Goal: Use online tool/utility: Use online tool/utility

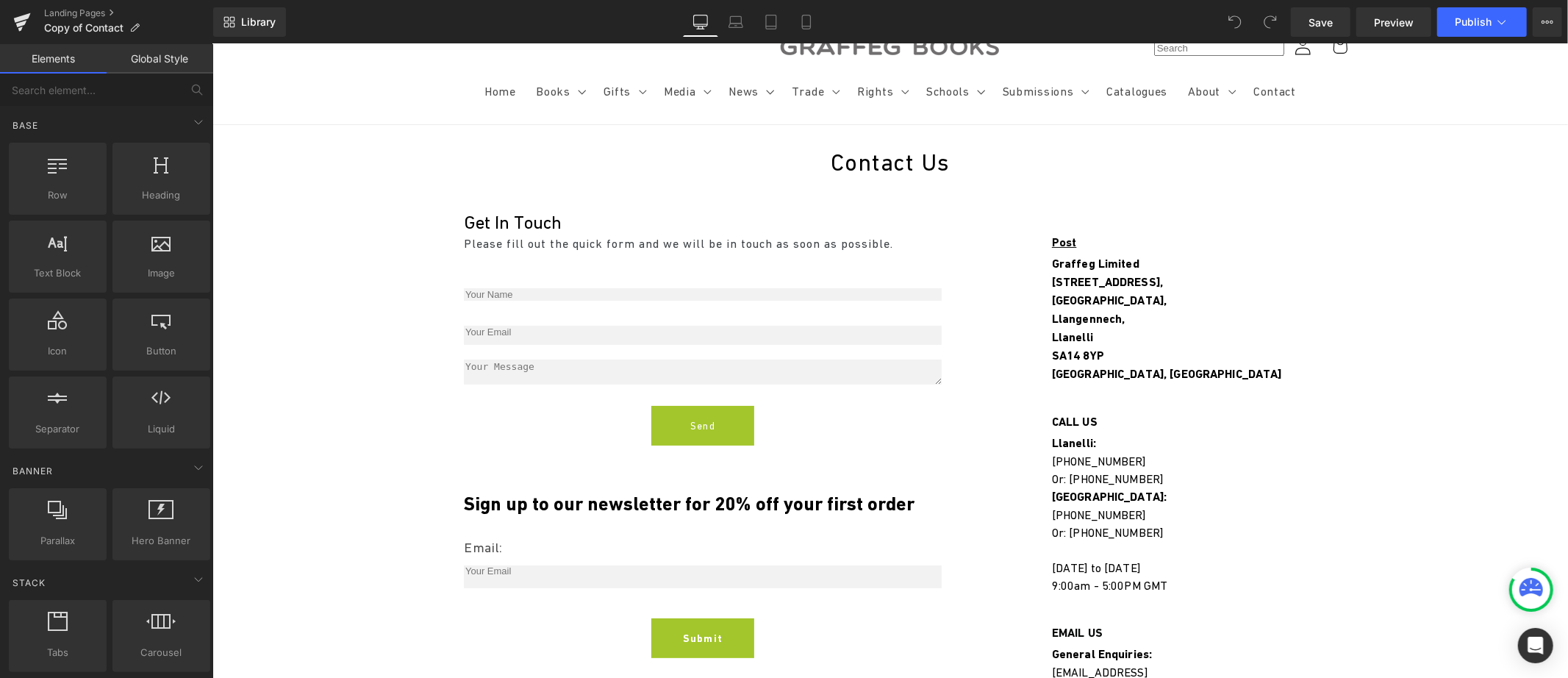
scroll to position [65, 0]
click at [813, 160] on h2 "Contact Us" at bounding box center [889, 161] width 1356 height 41
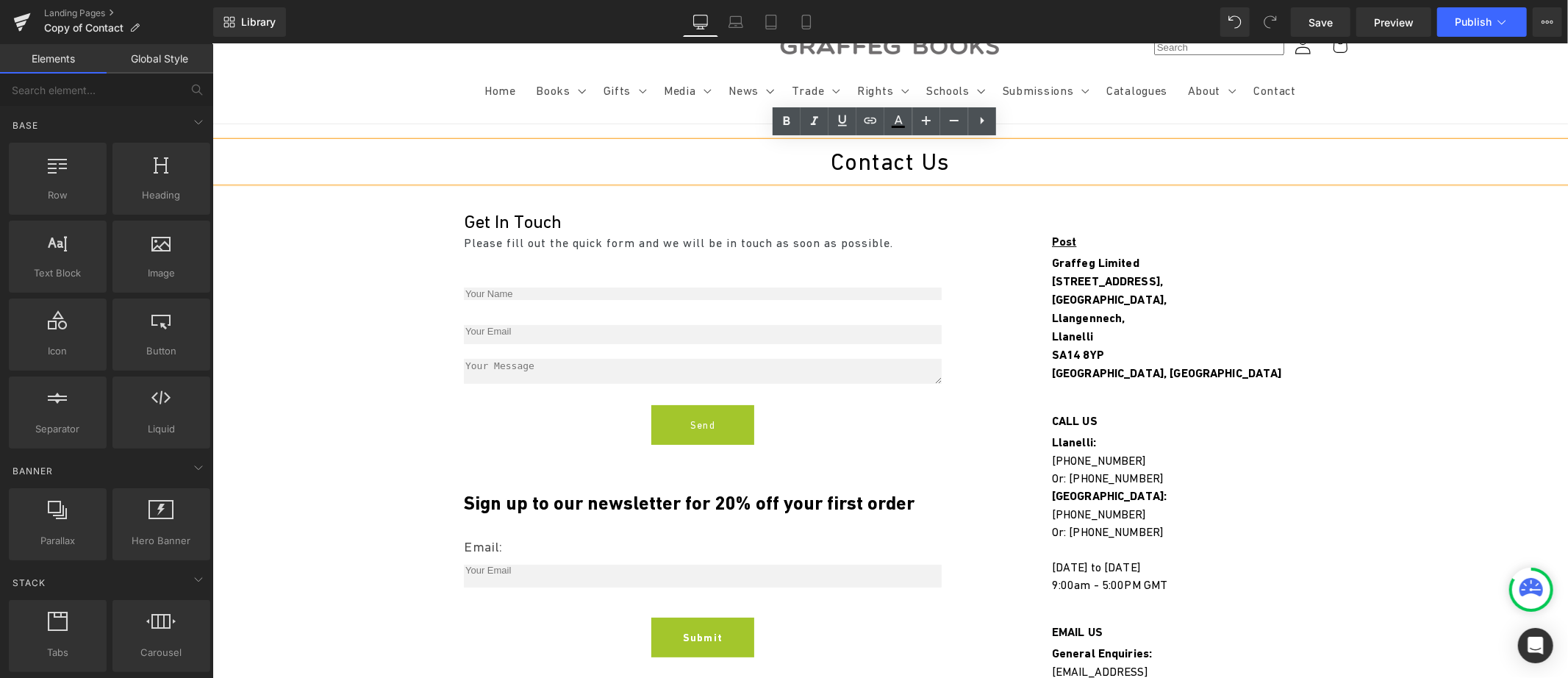
drag, startPoint x: 989, startPoint y: 375, endPoint x: 777, endPoint y: 331, distance: 216.5
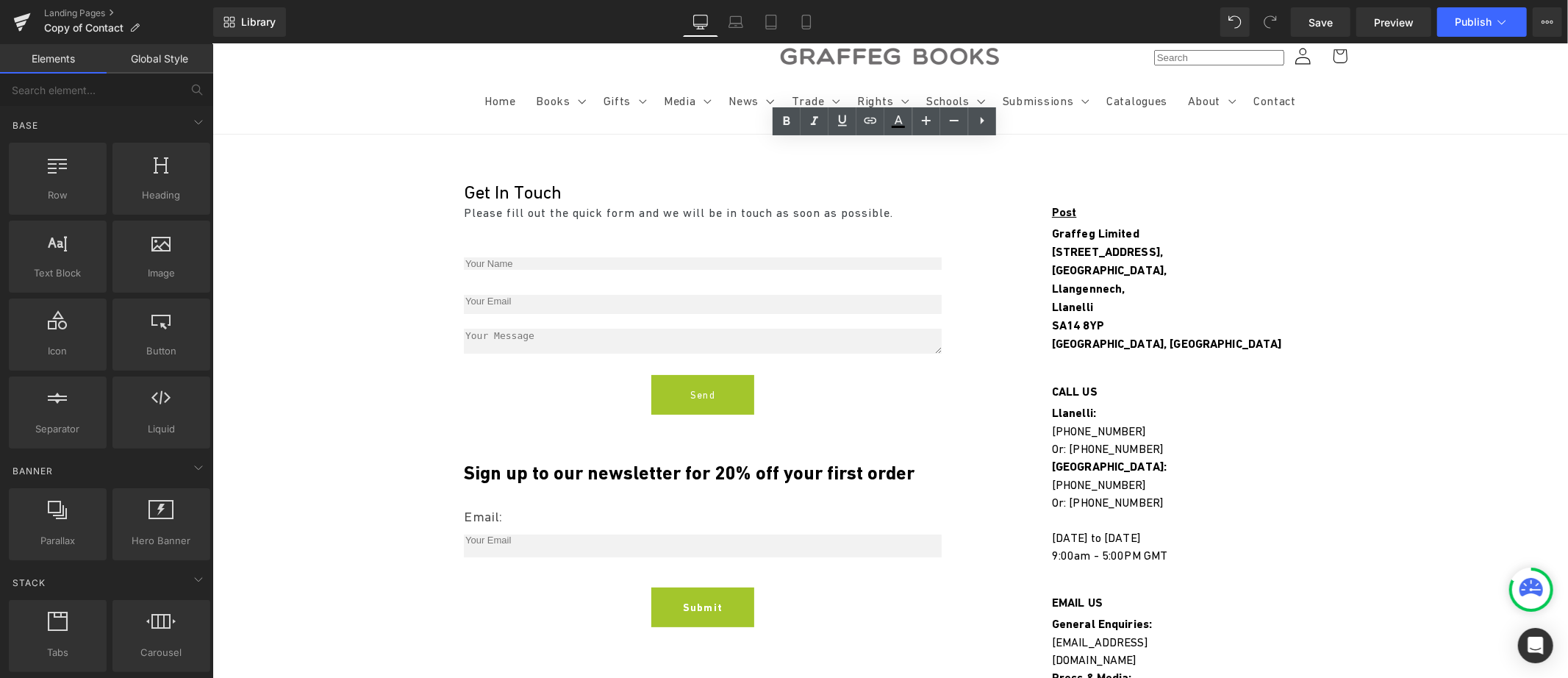
scroll to position [0, 0]
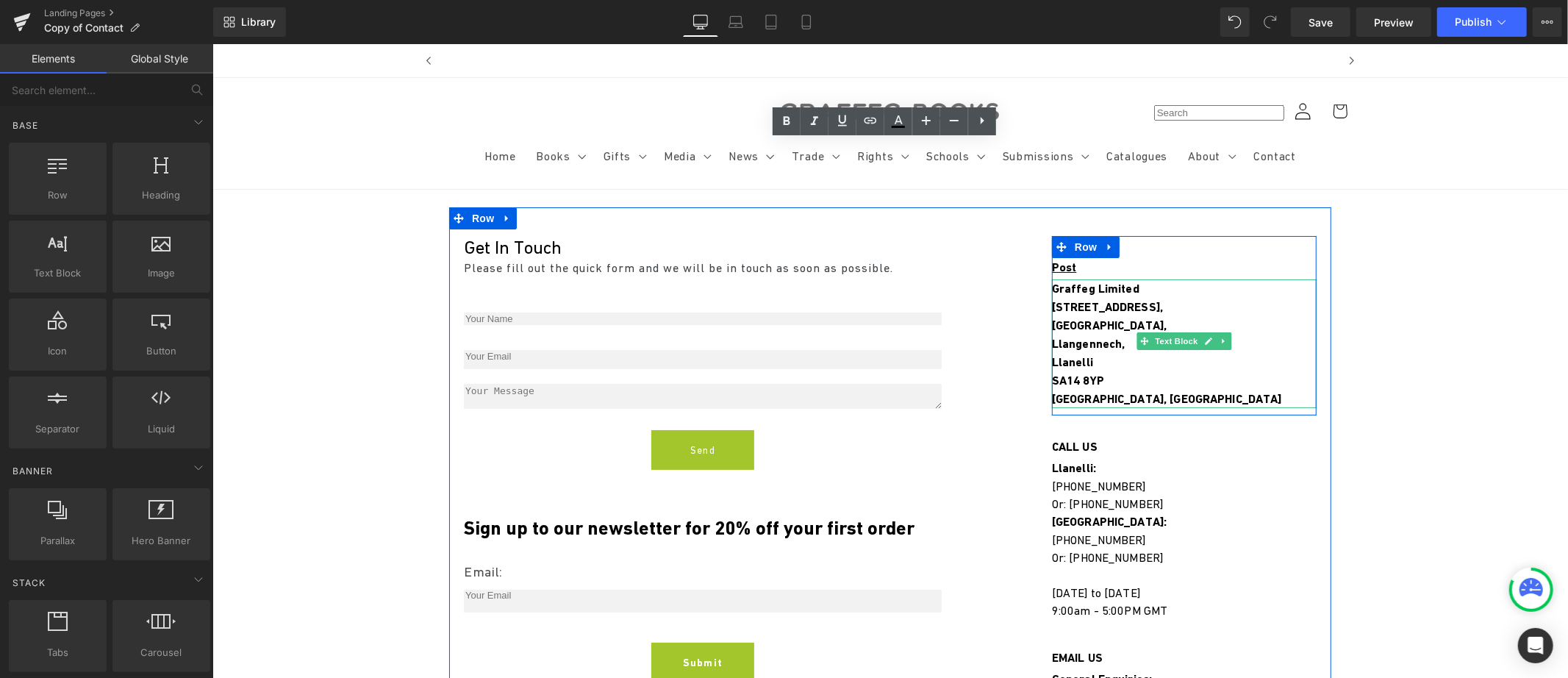
click at [1079, 324] on strong "[GEOGRAPHIC_DATA]," at bounding box center [1108, 324] width 115 height 14
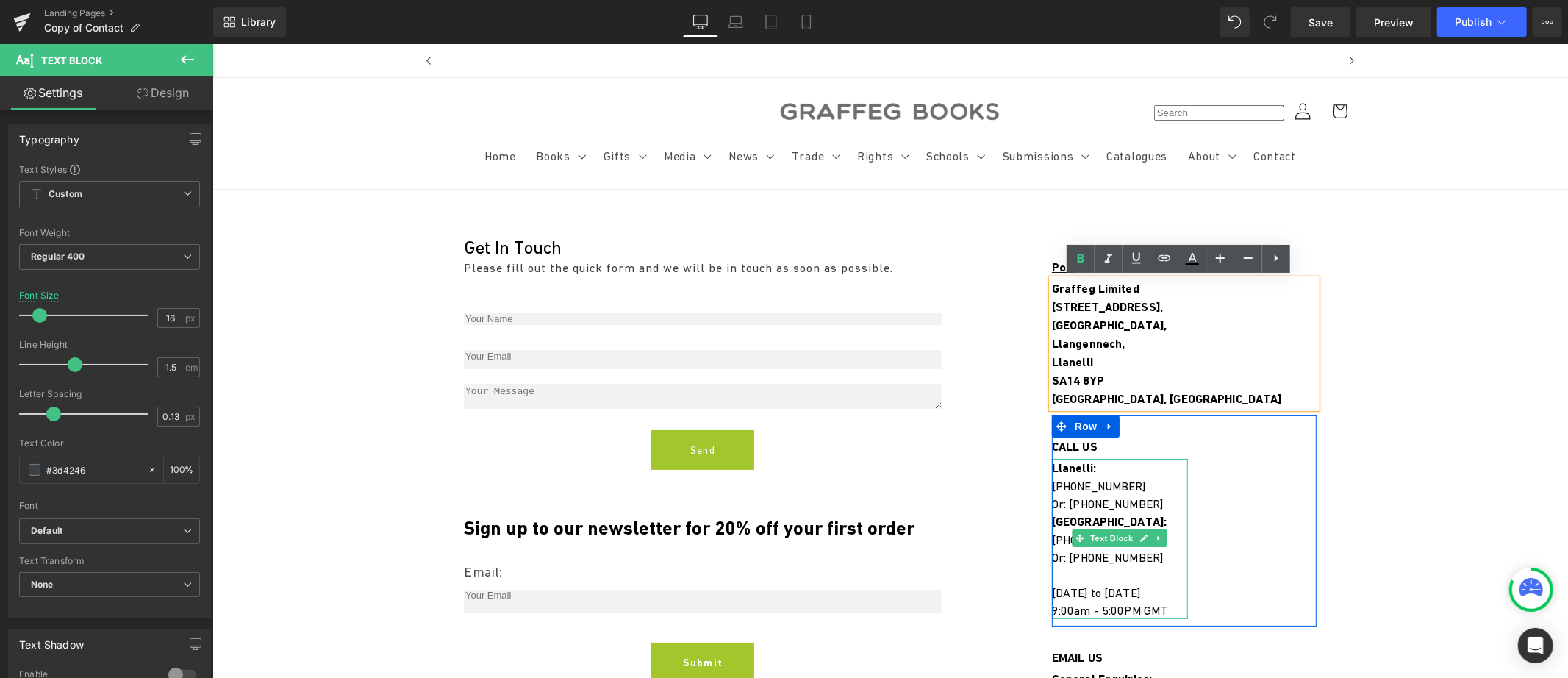
click at [1064, 461] on strong "Llanelli:" at bounding box center [1073, 467] width 44 height 14
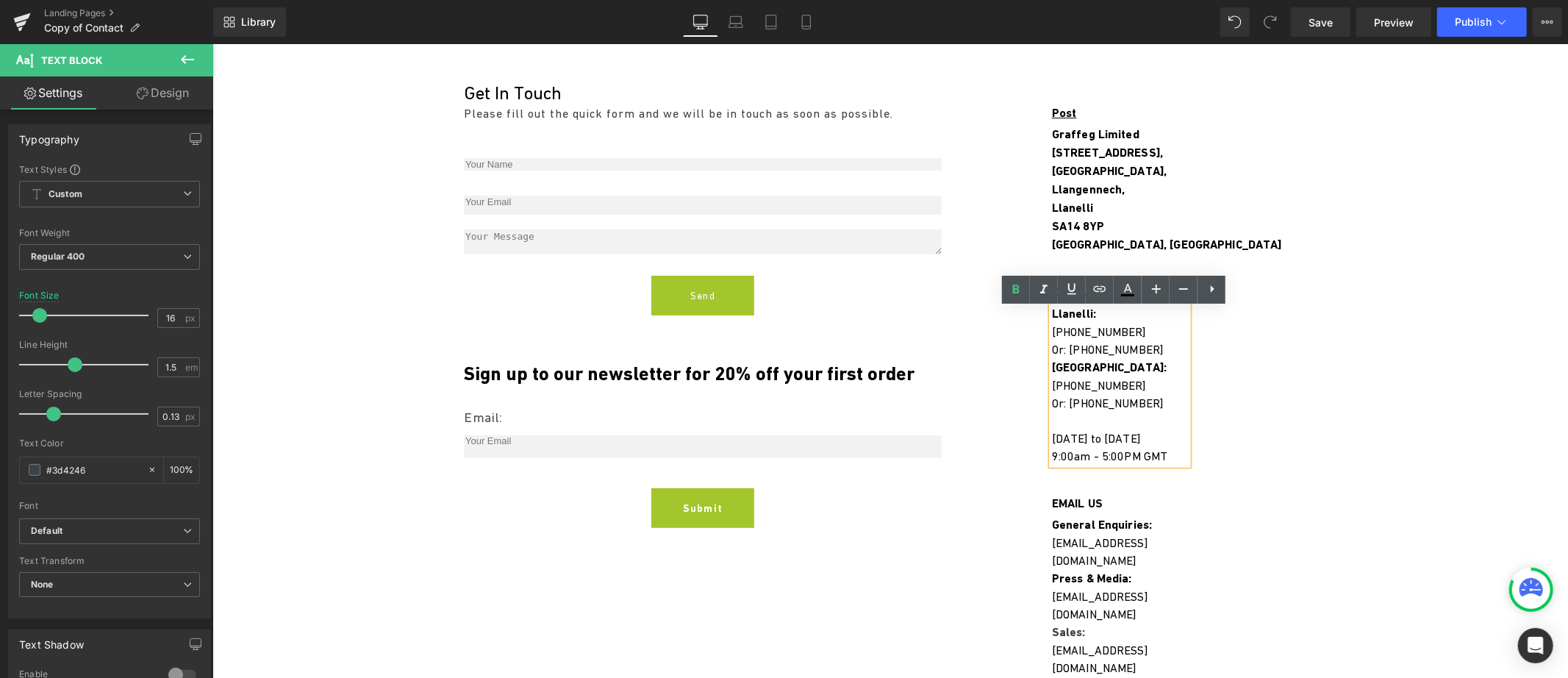
scroll to position [142, 0]
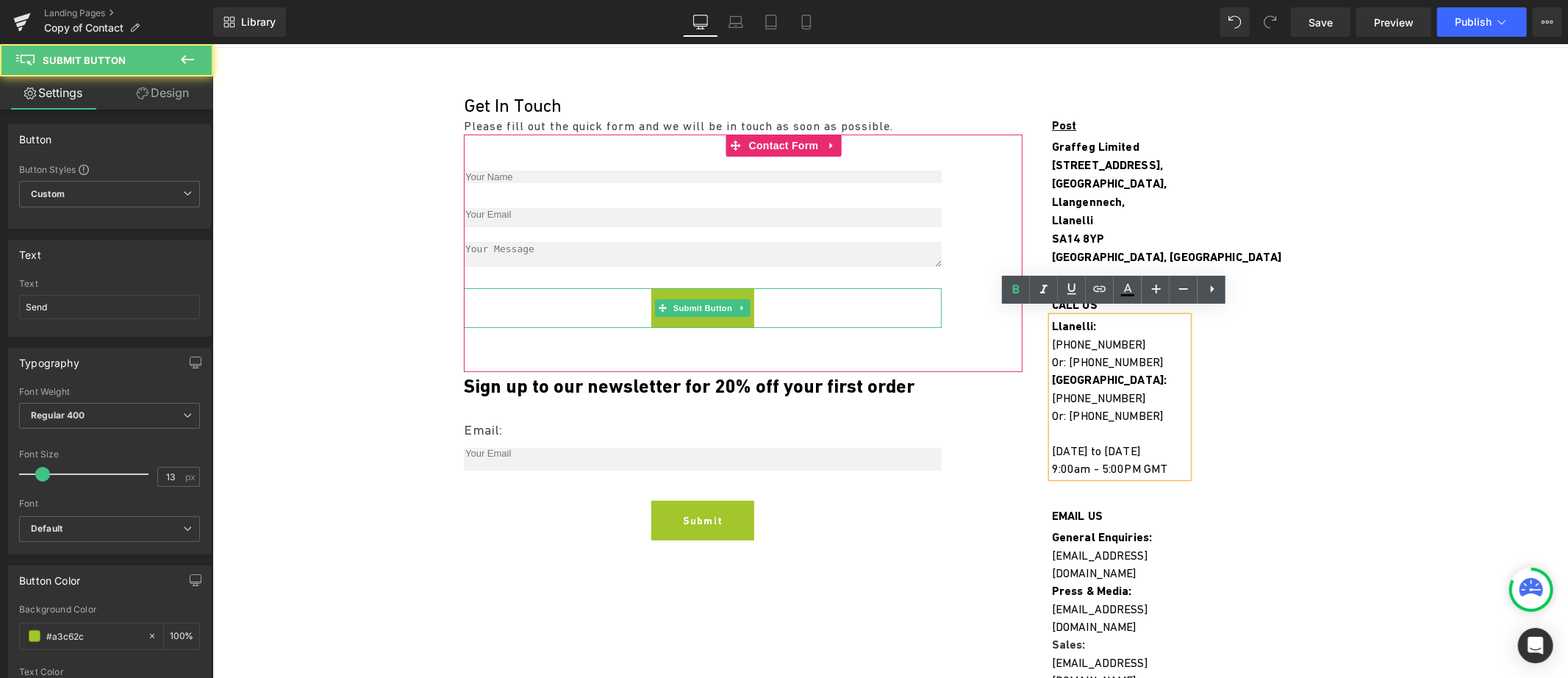
click at [672, 317] on button "Send" at bounding box center [702, 307] width 103 height 40
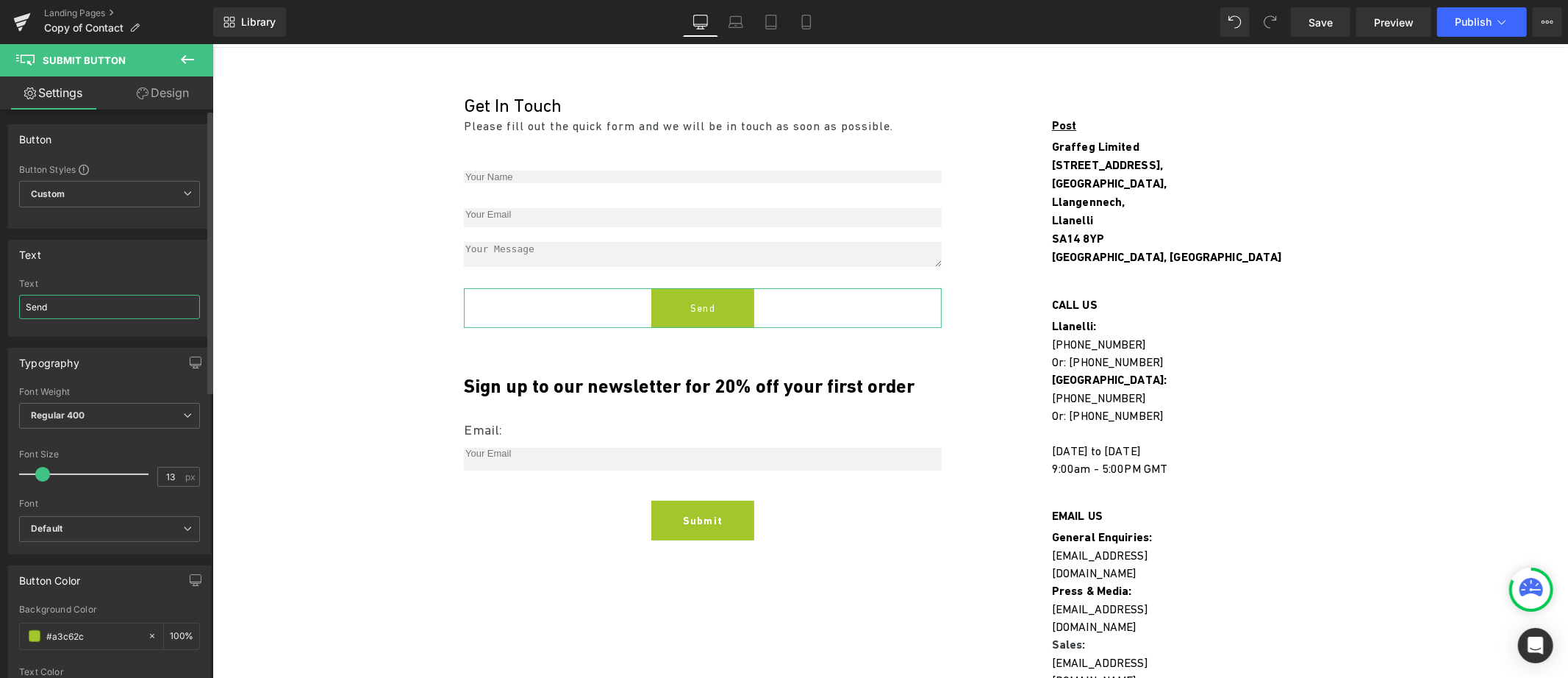
drag, startPoint x: 58, startPoint y: 305, endPoint x: 13, endPoint y: 305, distance: 45.0
click at [13, 305] on div "Send Text Send" at bounding box center [110, 307] width 202 height 57
click at [46, 306] on input "Send" at bounding box center [109, 307] width 181 height 24
click at [42, 306] on input "Send" at bounding box center [109, 307] width 181 height 24
click at [84, 418] on span "Regular 400" at bounding box center [109, 416] width 181 height 26
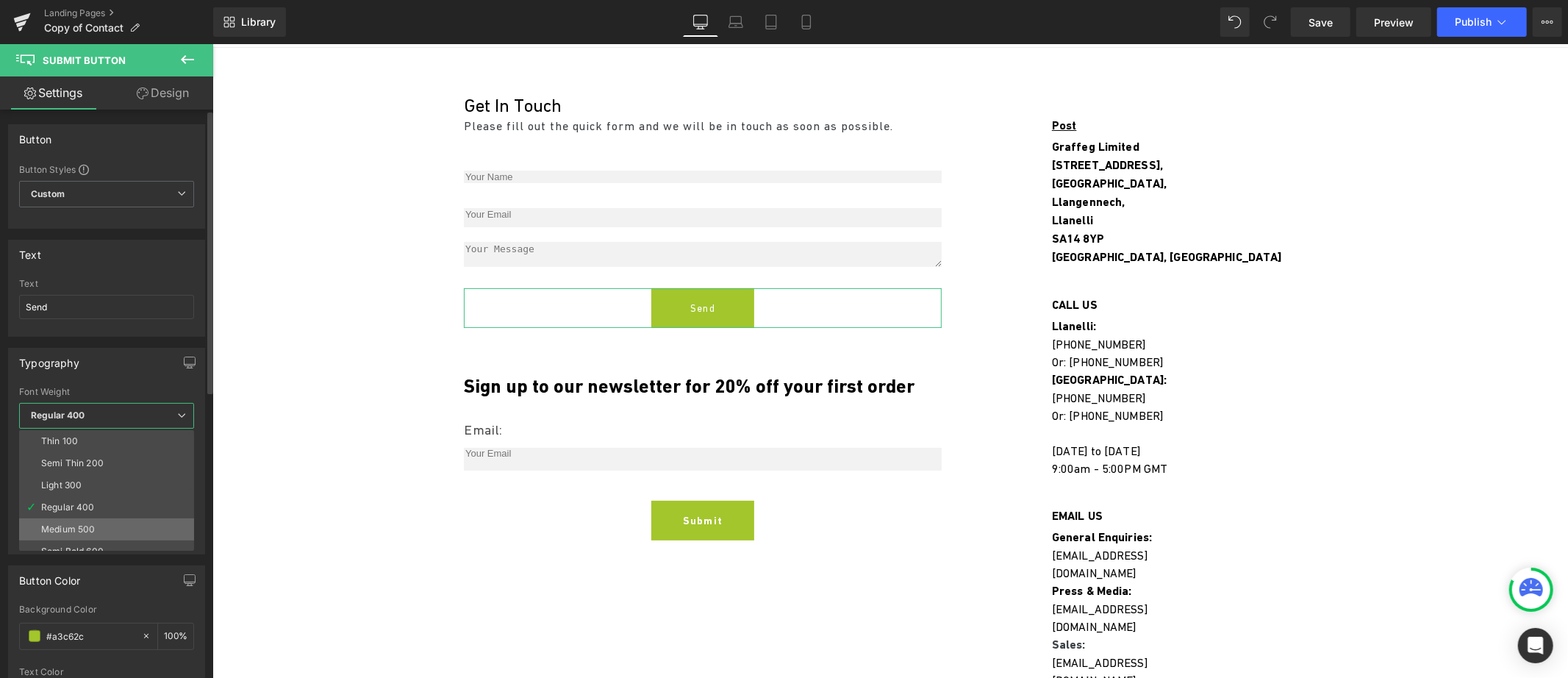
click at [82, 524] on div "Medium 500" at bounding box center [68, 529] width 54 height 11
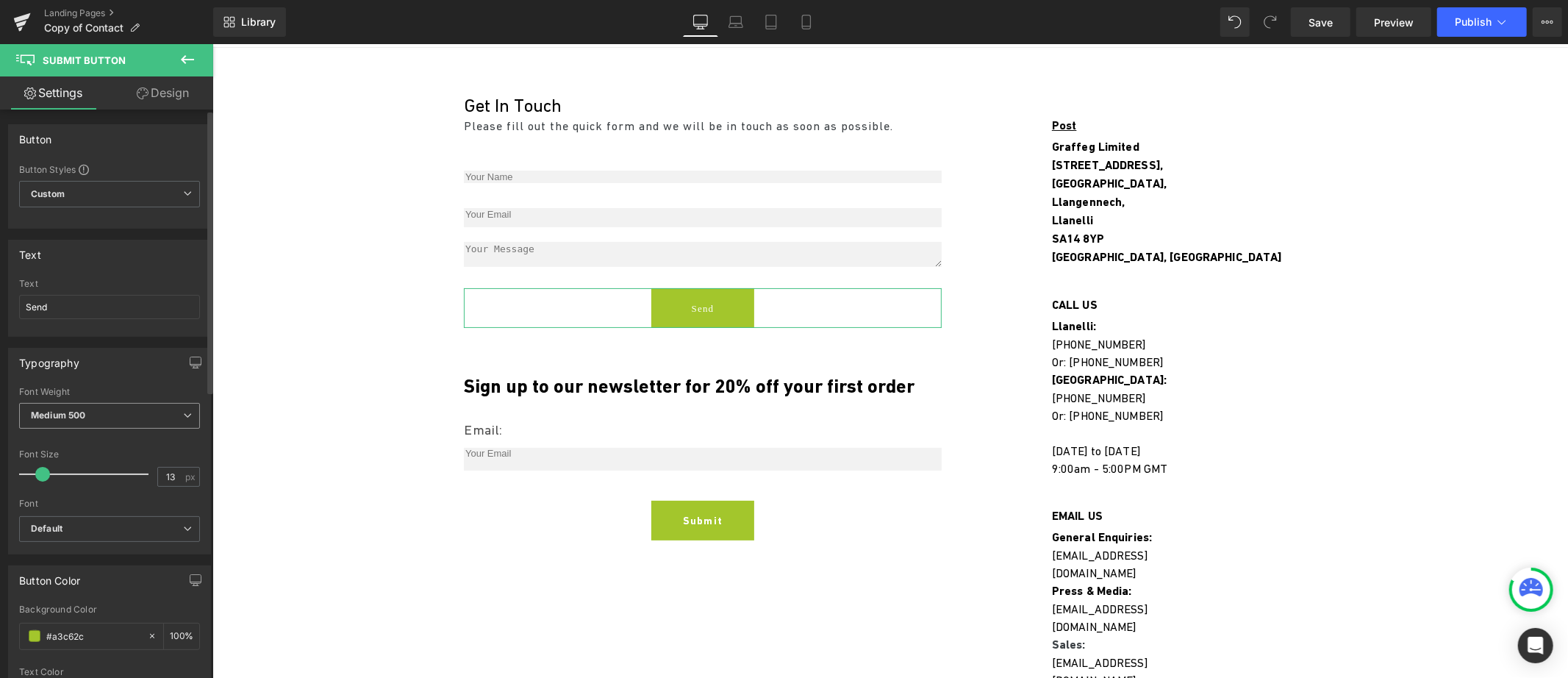
click at [70, 417] on b "Medium 500" at bounding box center [58, 415] width 55 height 11
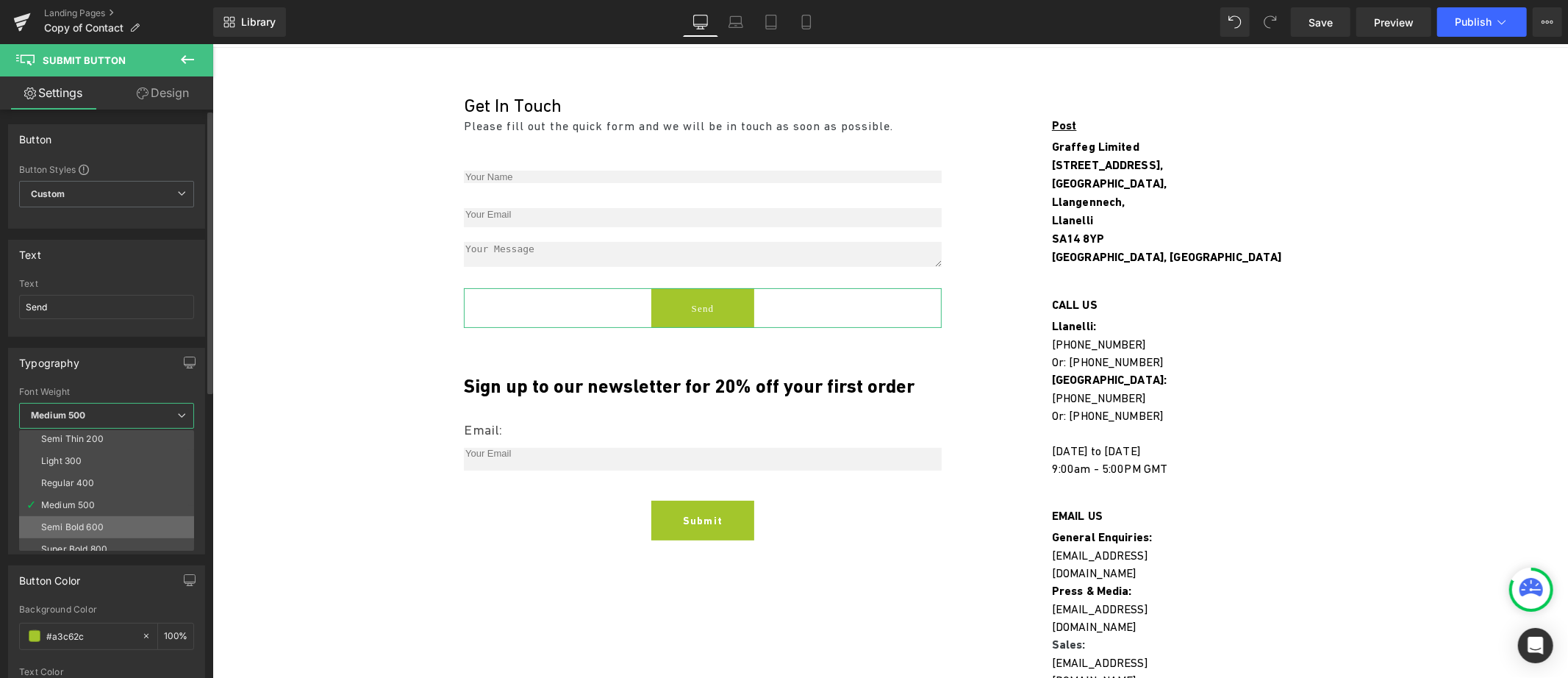
scroll to position [36, 0]
click at [80, 516] on div "Semi Bold 600" at bounding box center [72, 515] width 63 height 11
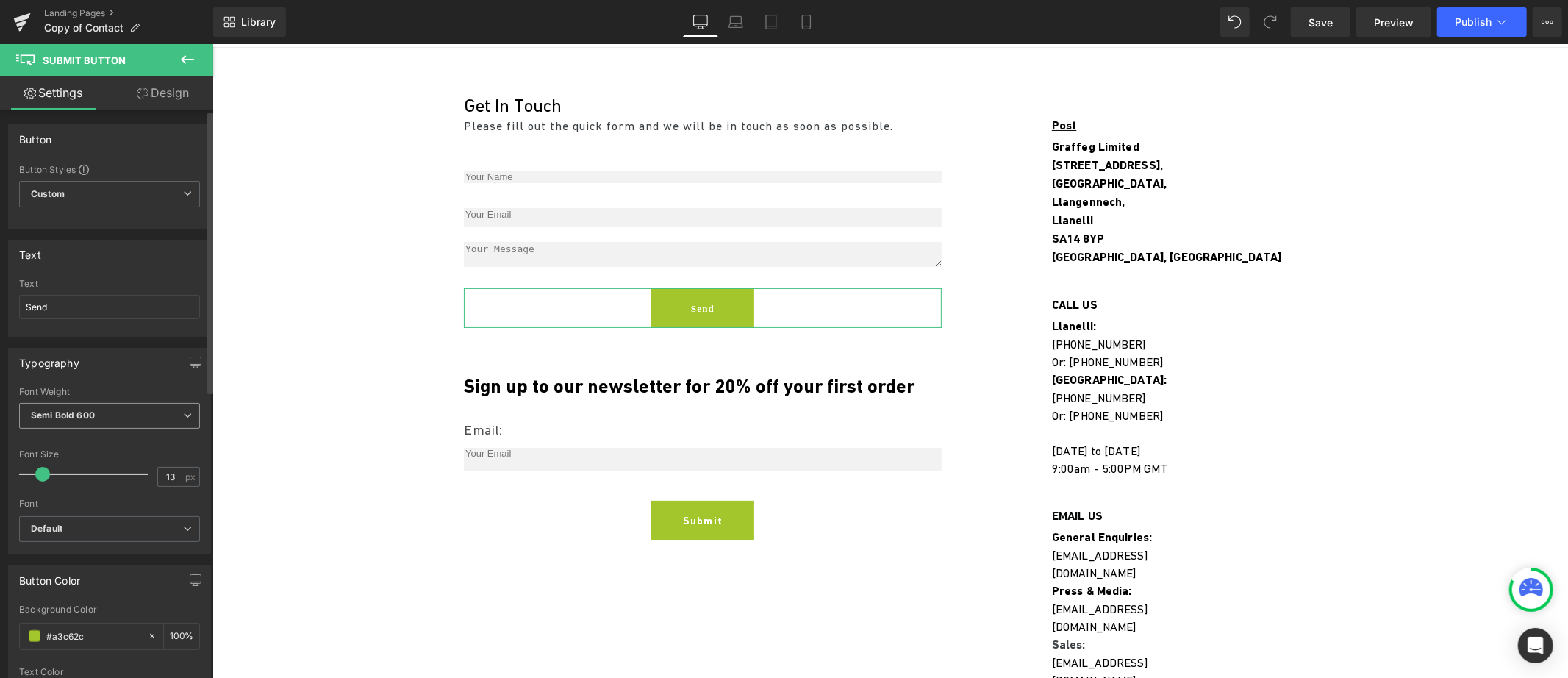
click at [72, 409] on b "Semi Bold 600" at bounding box center [63, 415] width 64 height 11
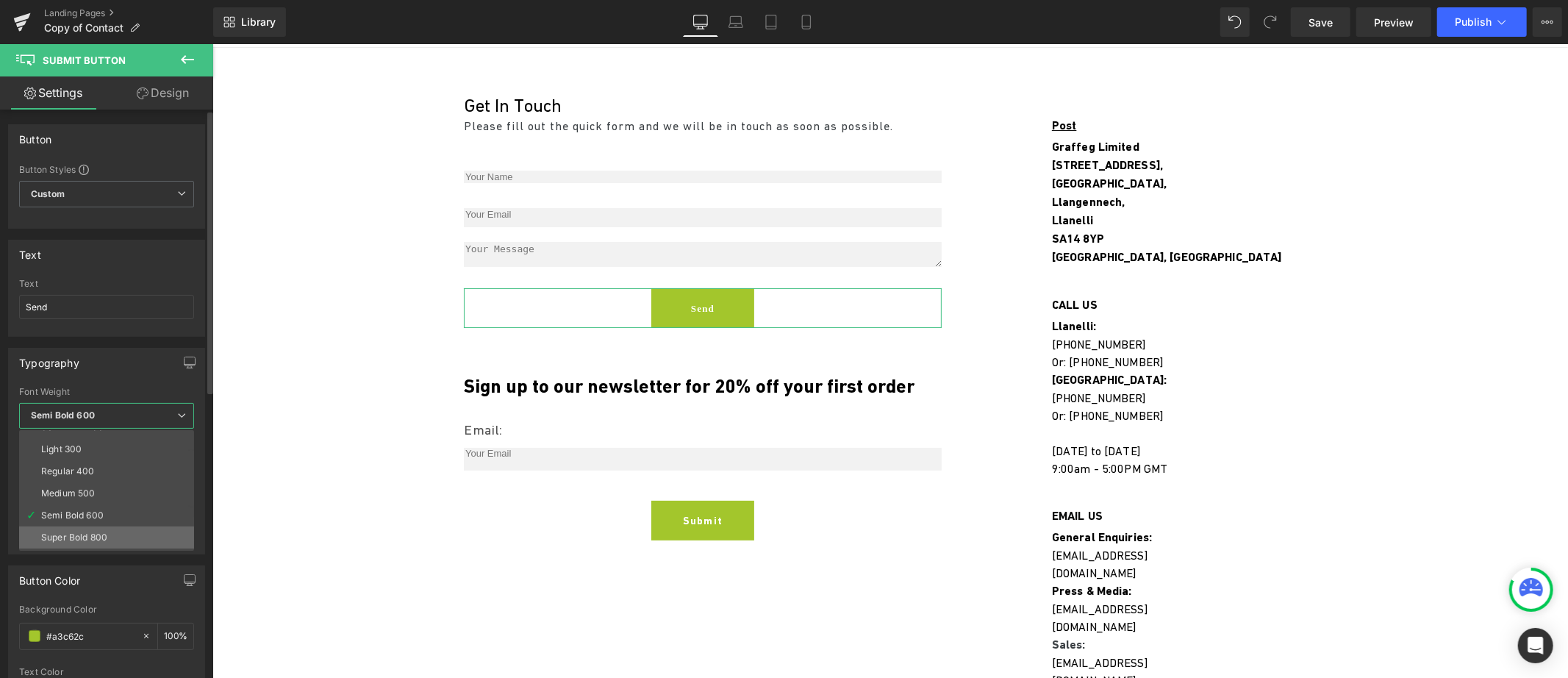
click at [74, 532] on div "Super Bold 800" at bounding box center [74, 537] width 66 height 11
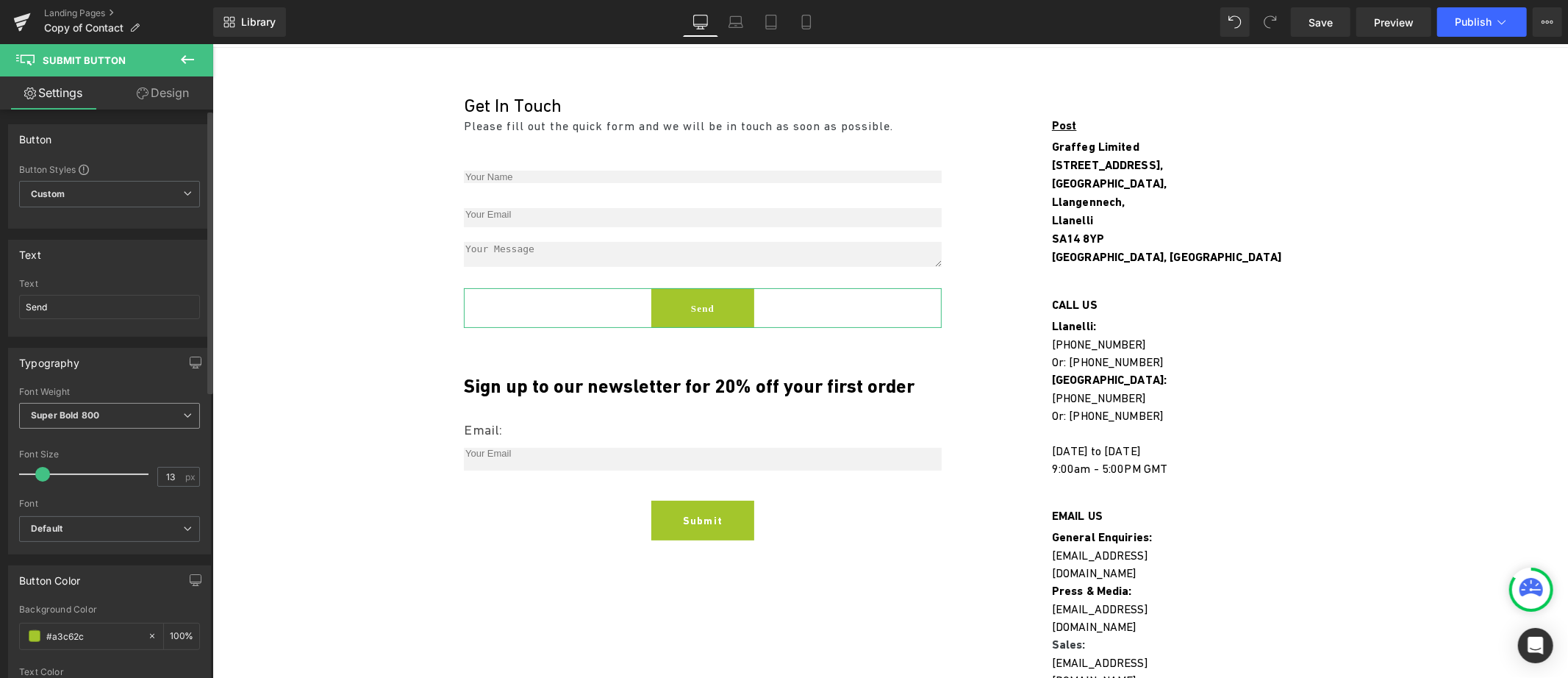
click at [66, 412] on b "Super Bold 800" at bounding box center [65, 415] width 68 height 11
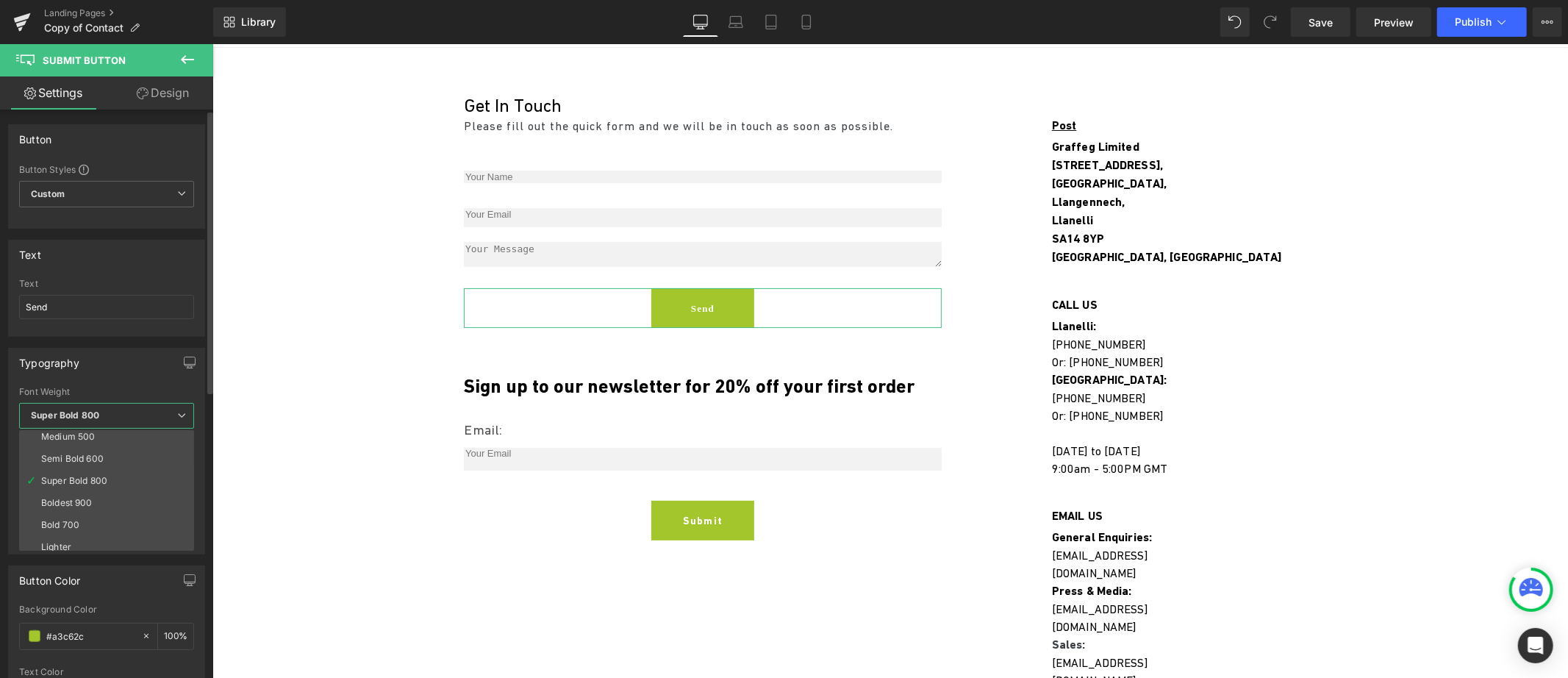
scroll to position [122, 0]
click at [73, 472] on div "Boldest 900" at bounding box center [67, 474] width 51 height 11
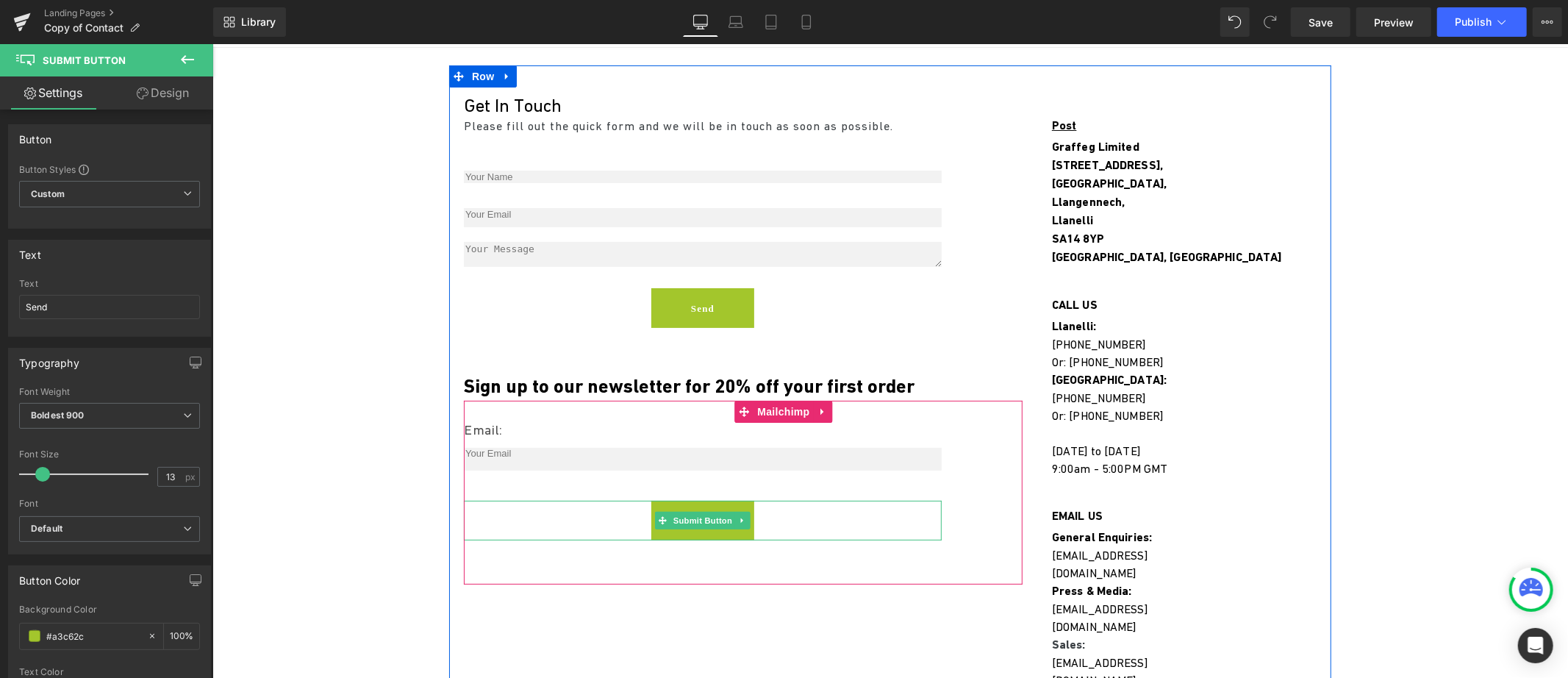
click at [585, 516] on div "Submit" at bounding box center [701, 519] width 478 height 40
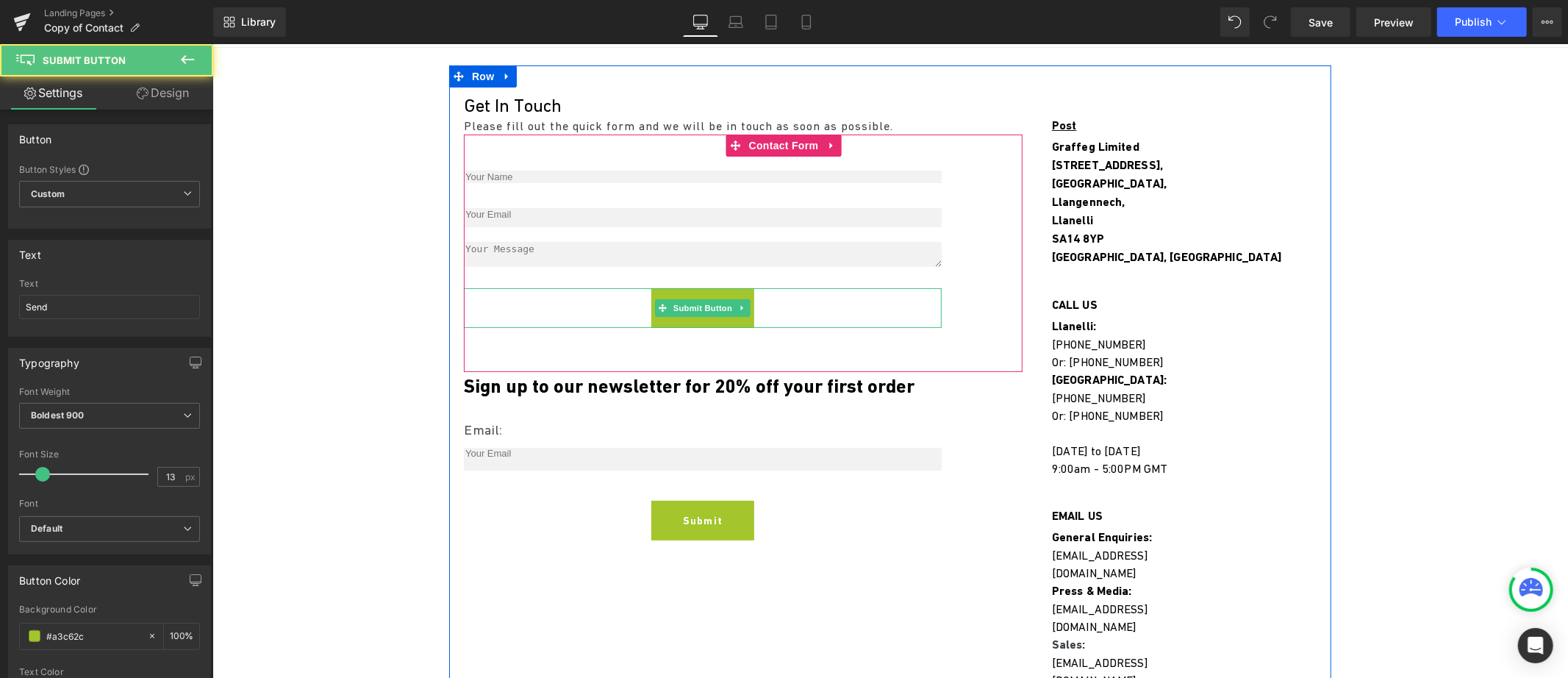
click at [570, 314] on div "Send" at bounding box center [701, 307] width 478 height 40
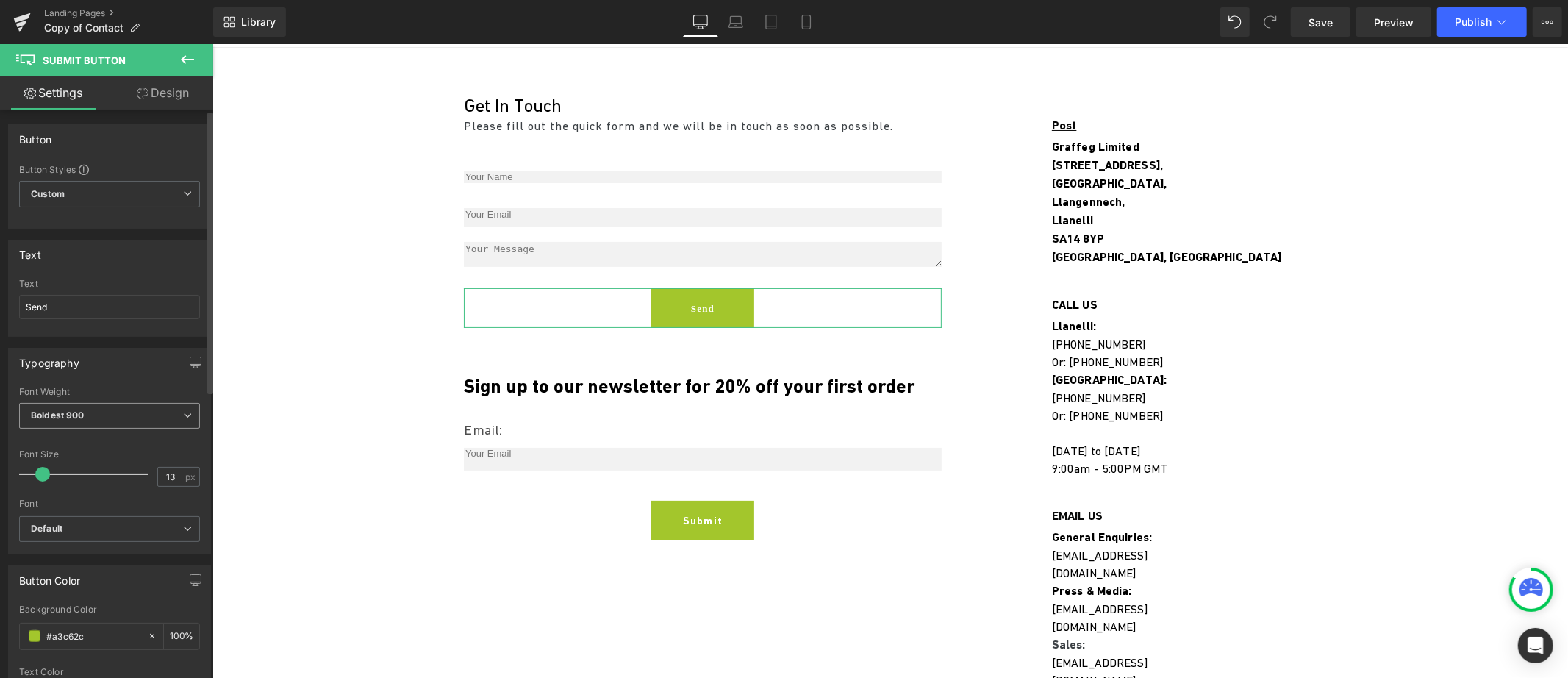
click at [102, 418] on span "Boldest 900" at bounding box center [109, 416] width 181 height 26
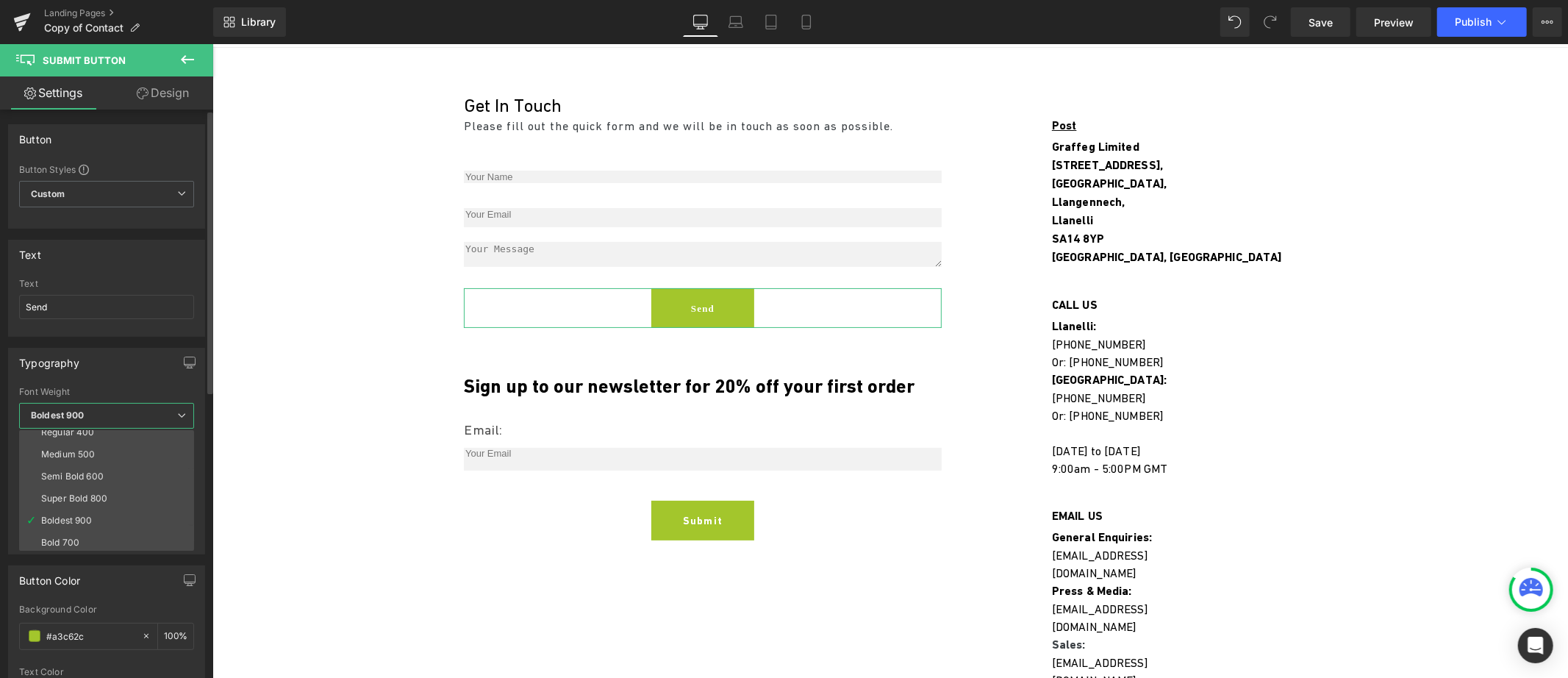
scroll to position [103, 0]
click at [78, 512] on div "Bold 700" at bounding box center [60, 514] width 38 height 11
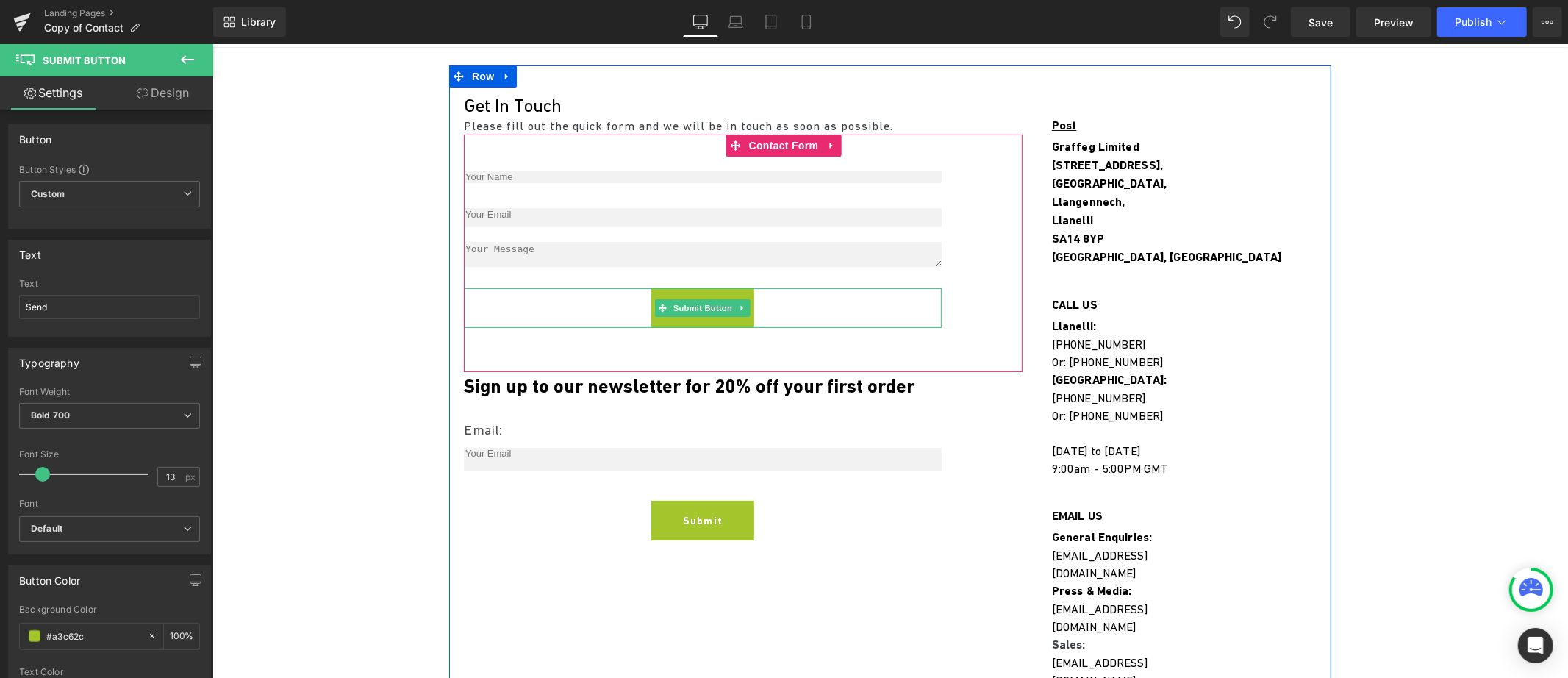
click at [636, 317] on div "Send" at bounding box center [701, 307] width 478 height 40
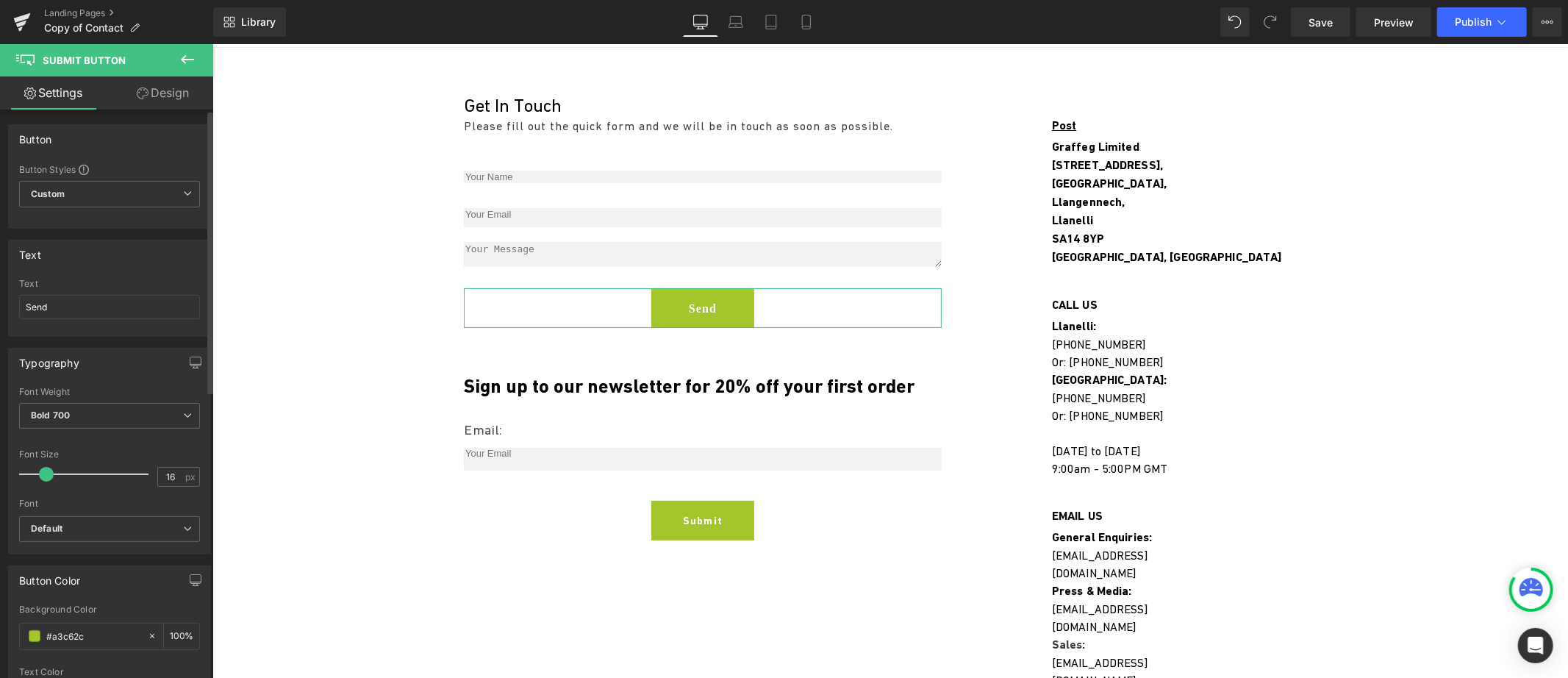
click at [49, 473] on span at bounding box center [46, 475] width 15 height 15
click at [101, 534] on span "Default" at bounding box center [109, 529] width 181 height 26
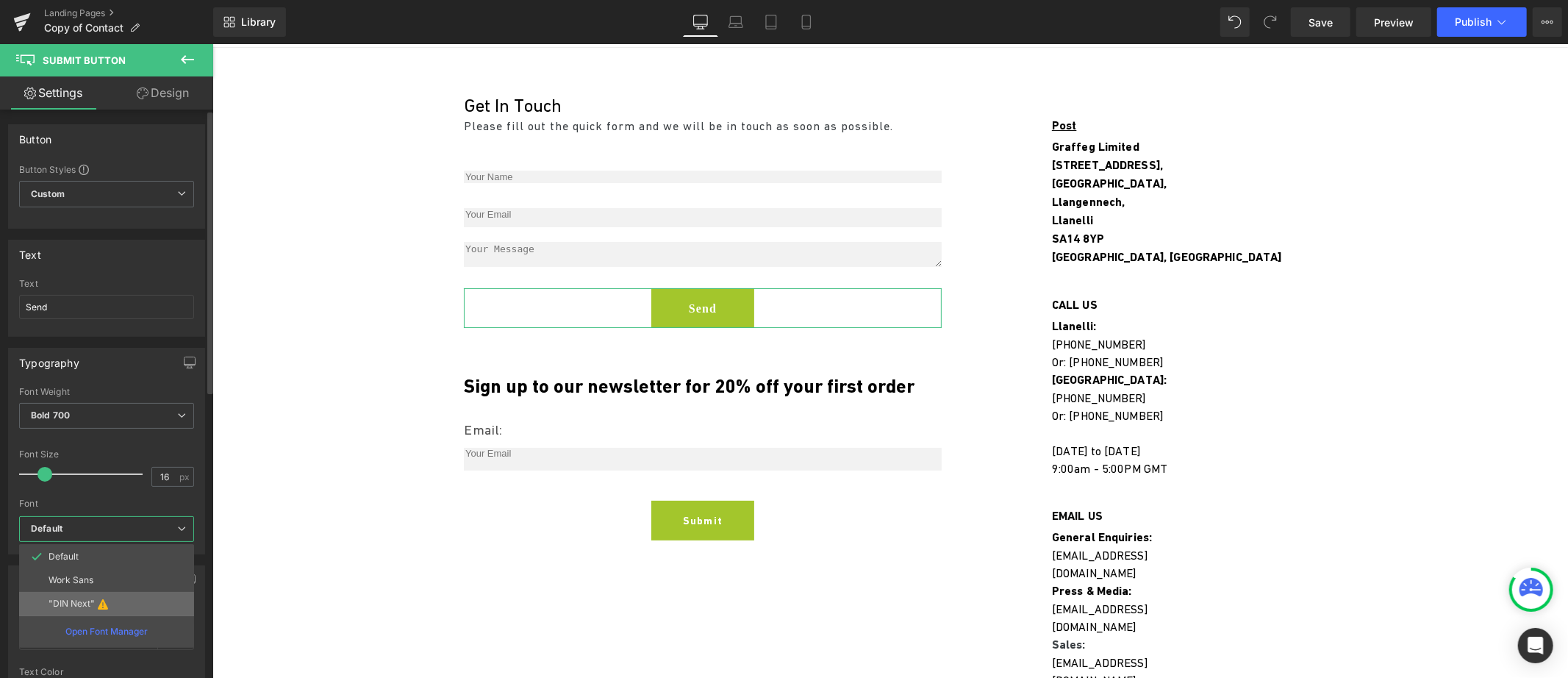
click at [81, 599] on p ""DIN Next"" at bounding box center [72, 604] width 46 height 11
click at [72, 599] on p ""DIN Next"" at bounding box center [72, 604] width 46 height 11
click at [80, 575] on p "Work Sans" at bounding box center [71, 580] width 45 height 11
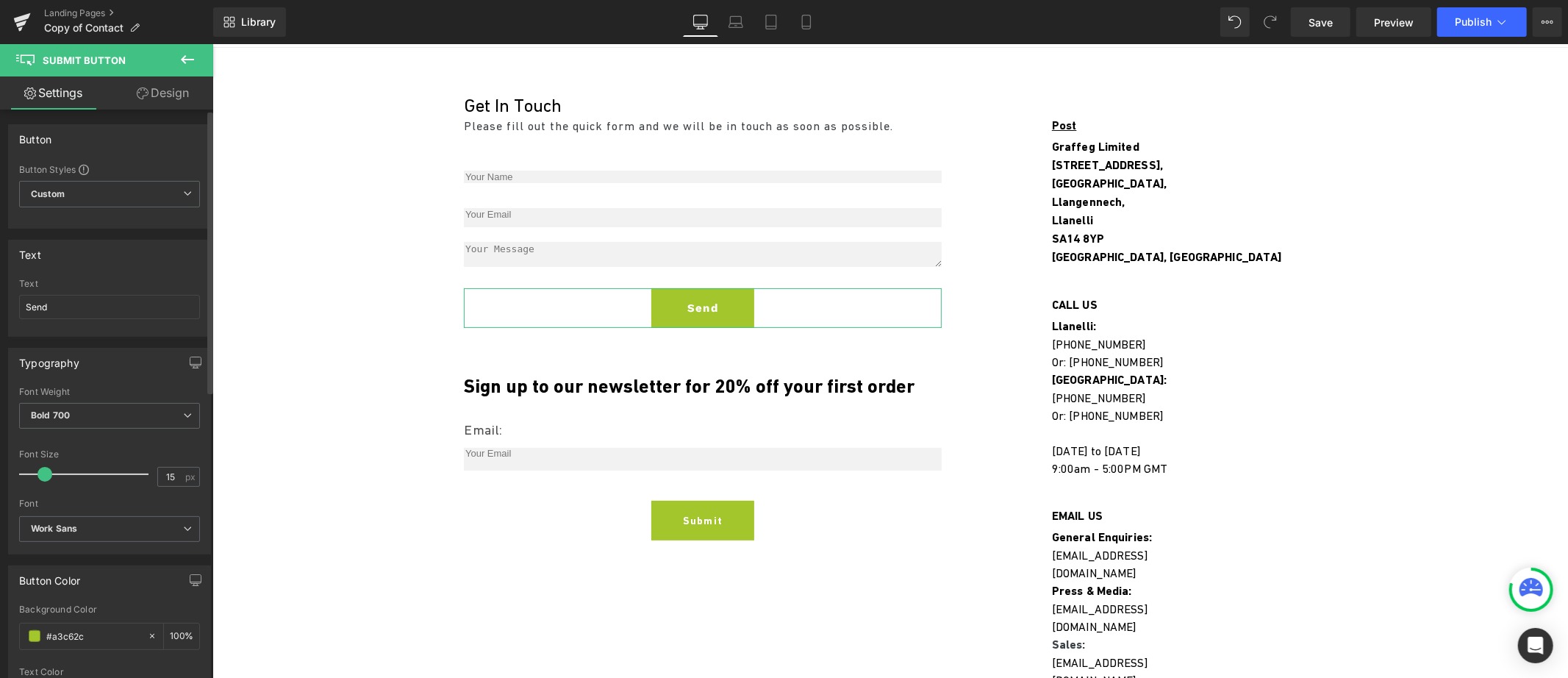
type input "14"
click at [45, 473] on span at bounding box center [43, 475] width 15 height 15
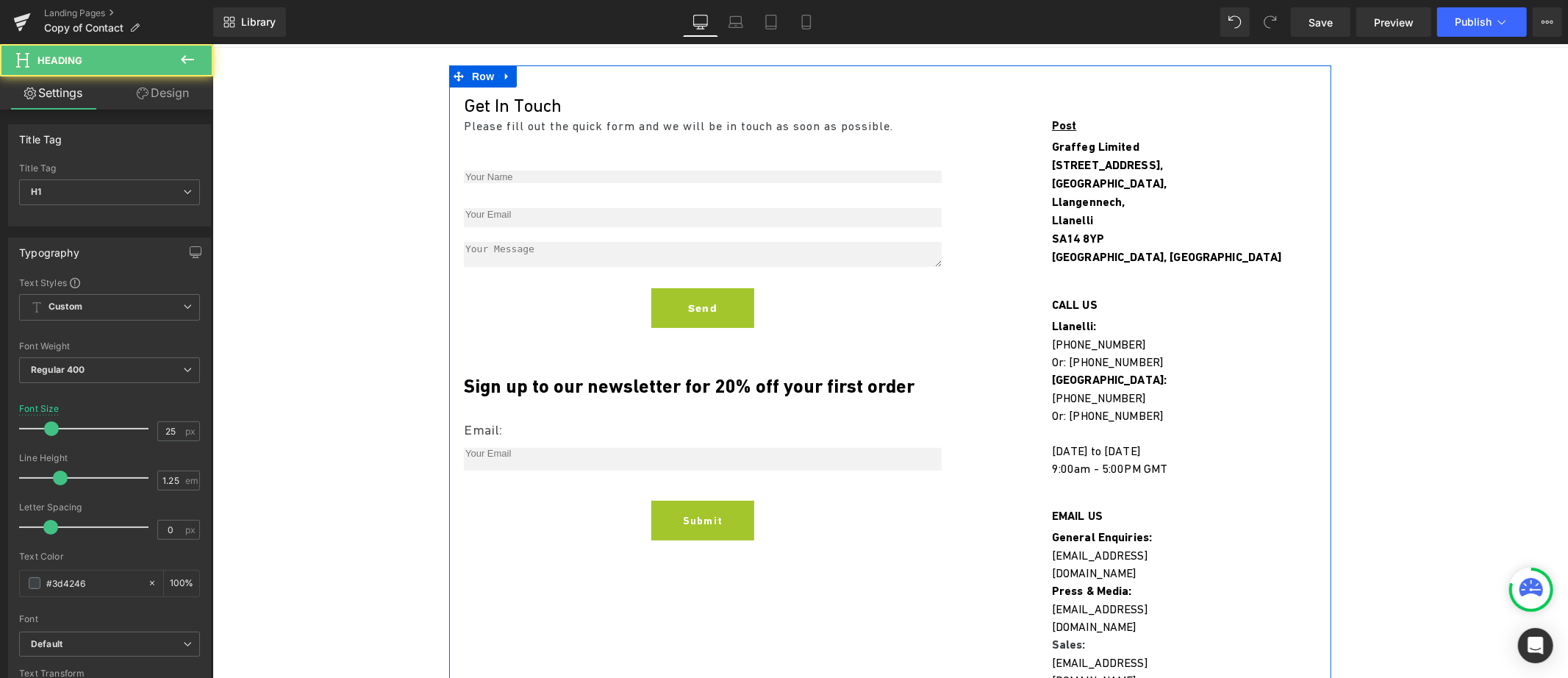
click at [470, 107] on span "Get In Touch" at bounding box center [512, 104] width 98 height 20
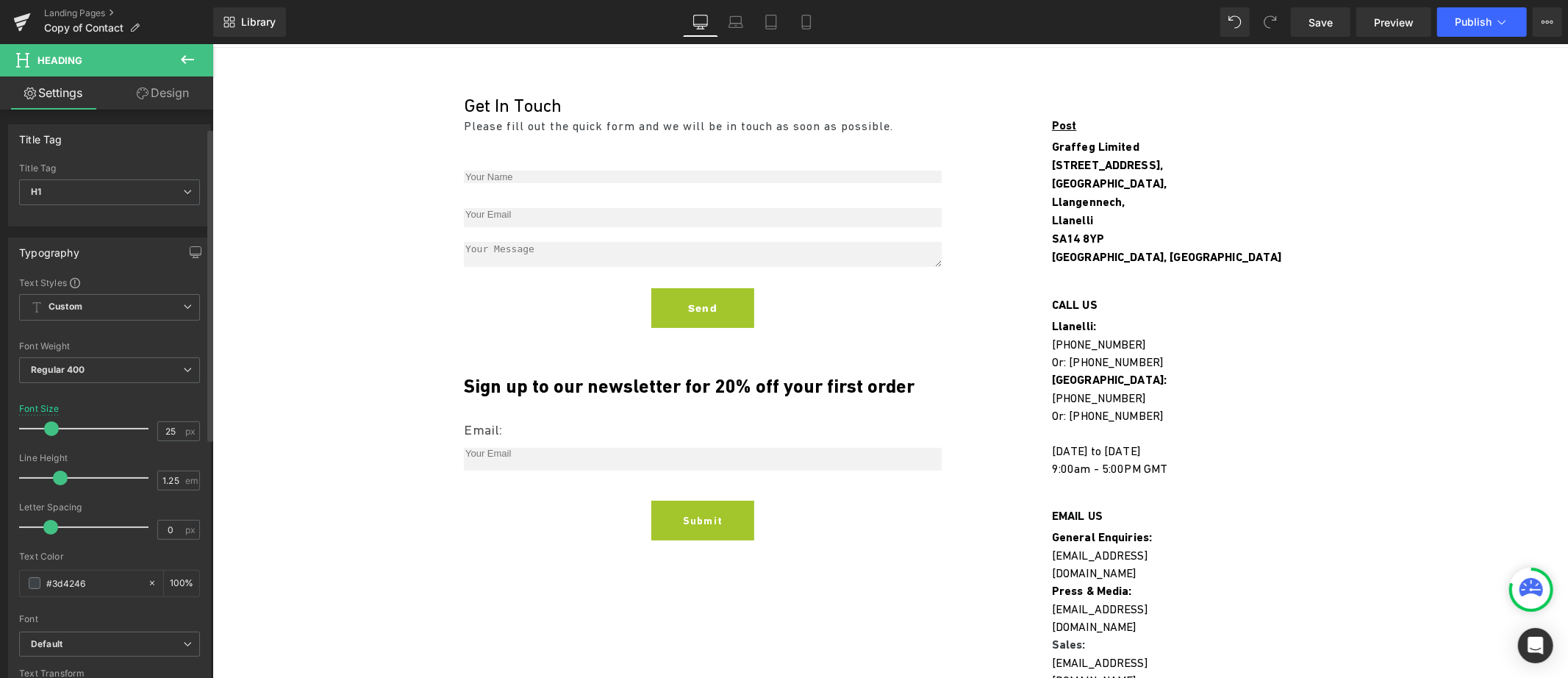
scroll to position [269, 0]
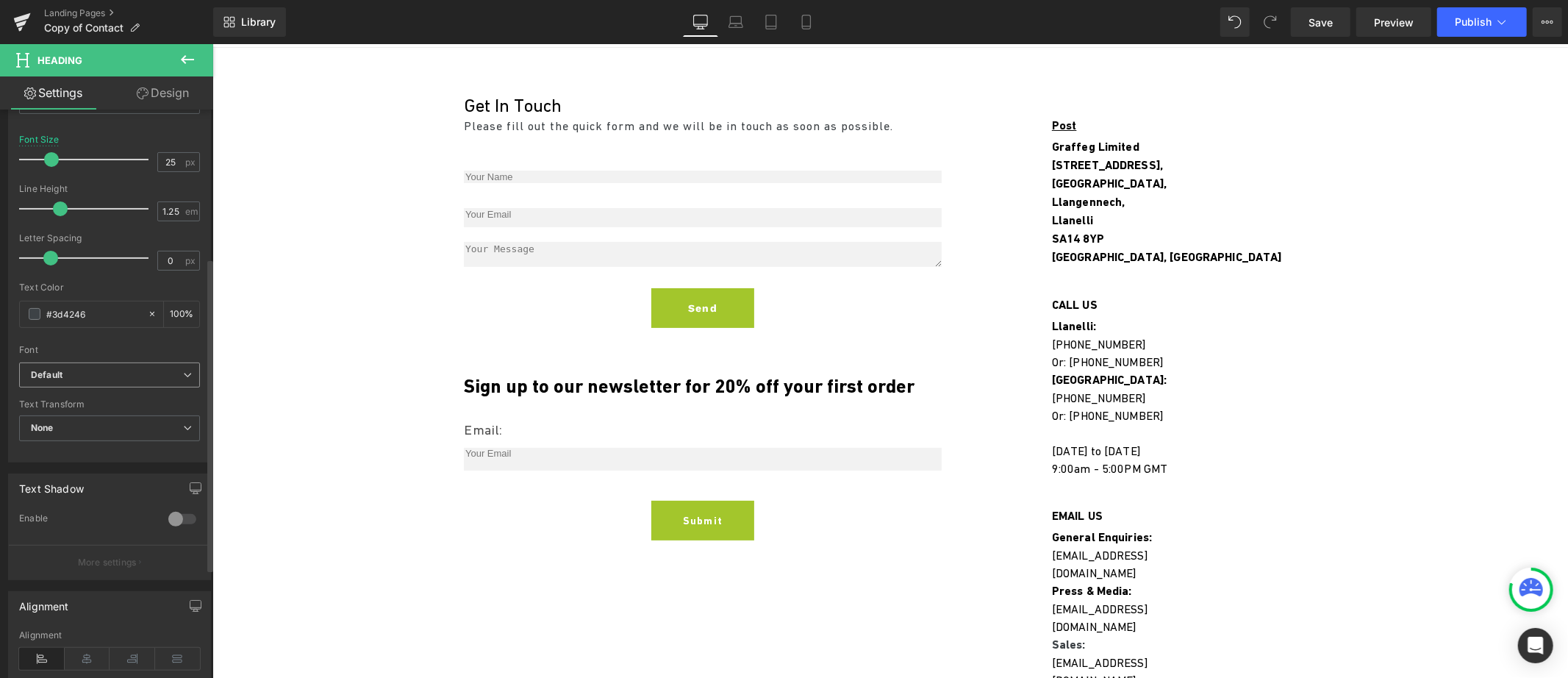
click at [91, 379] on span "Default" at bounding box center [109, 375] width 181 height 26
click at [100, 427] on li "Work Sans" at bounding box center [106, 426] width 175 height 24
click at [100, 427] on span "None" at bounding box center [109, 429] width 181 height 26
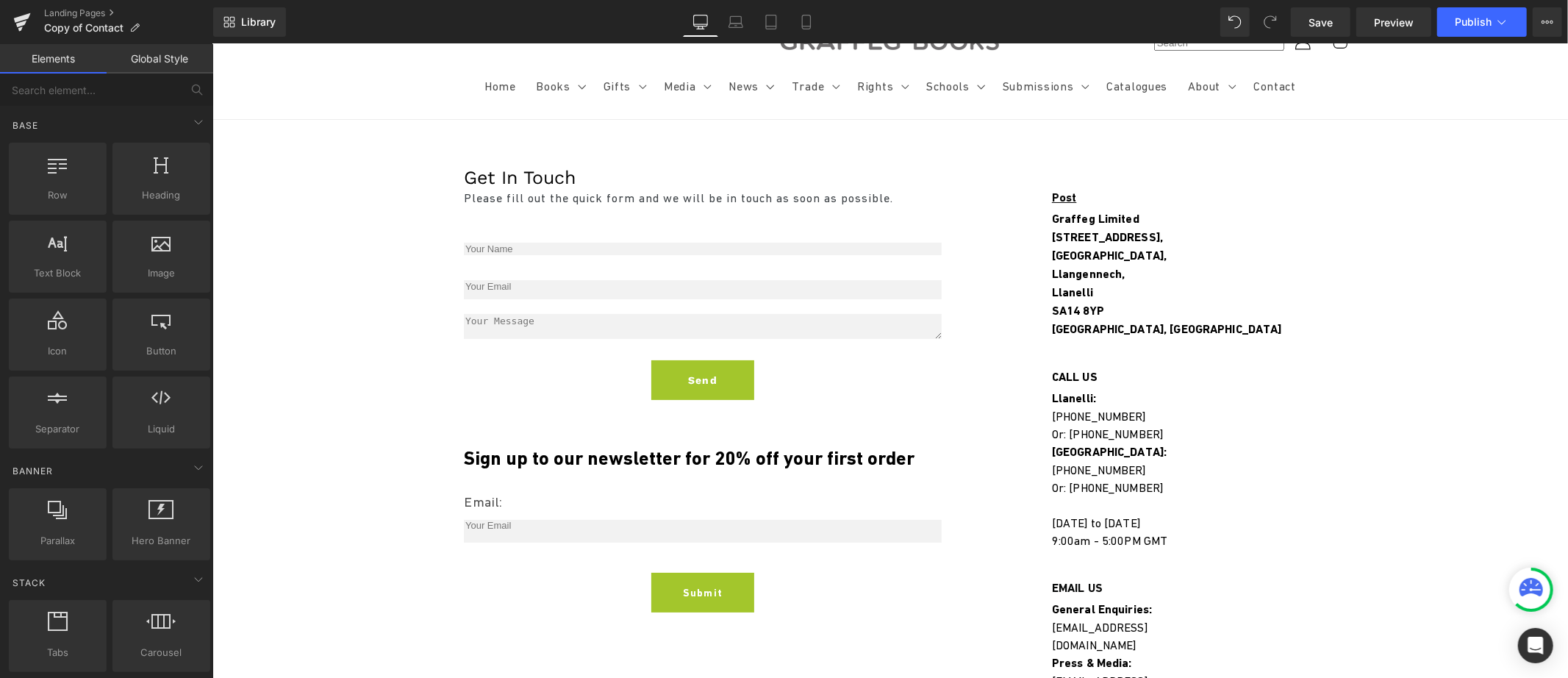
scroll to position [0, 0]
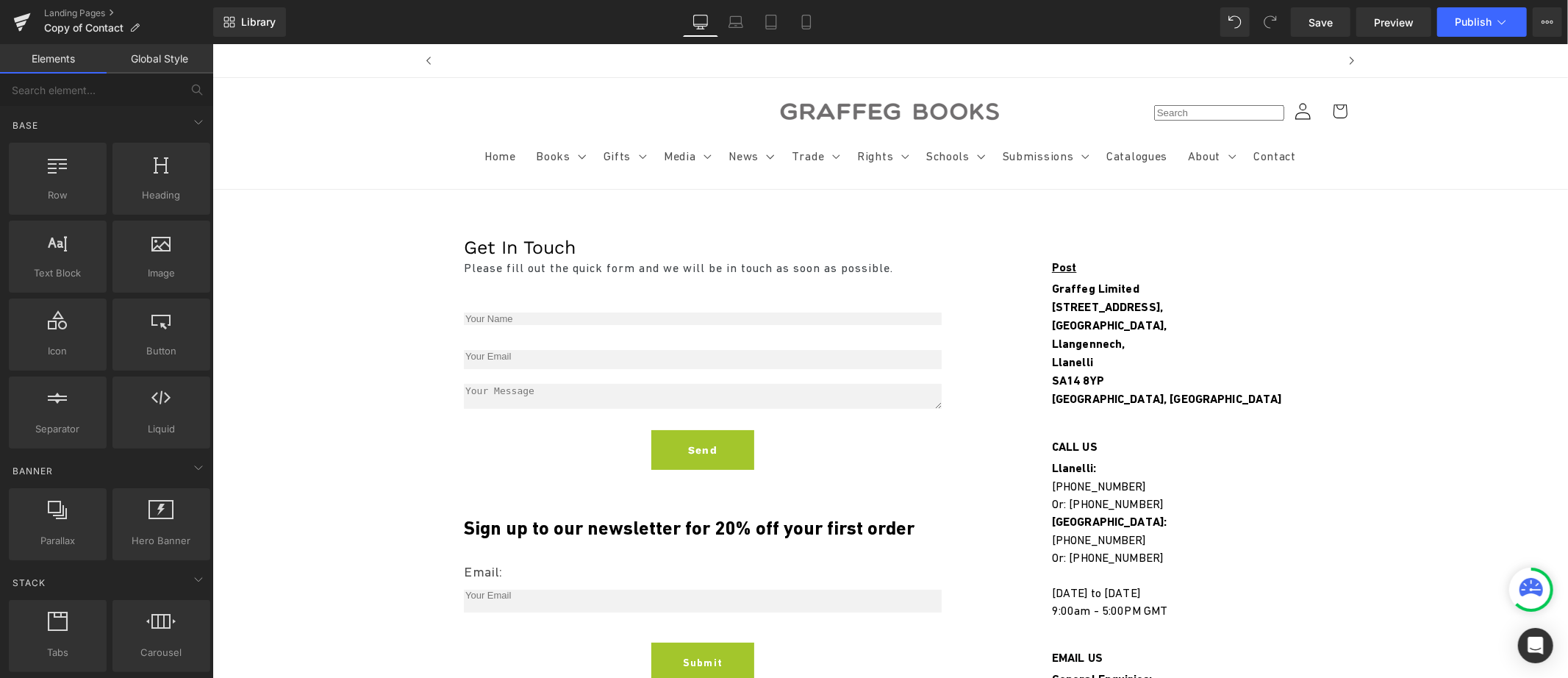
click at [469, 254] on span "Get In Touch" at bounding box center [518, 247] width 111 height 21
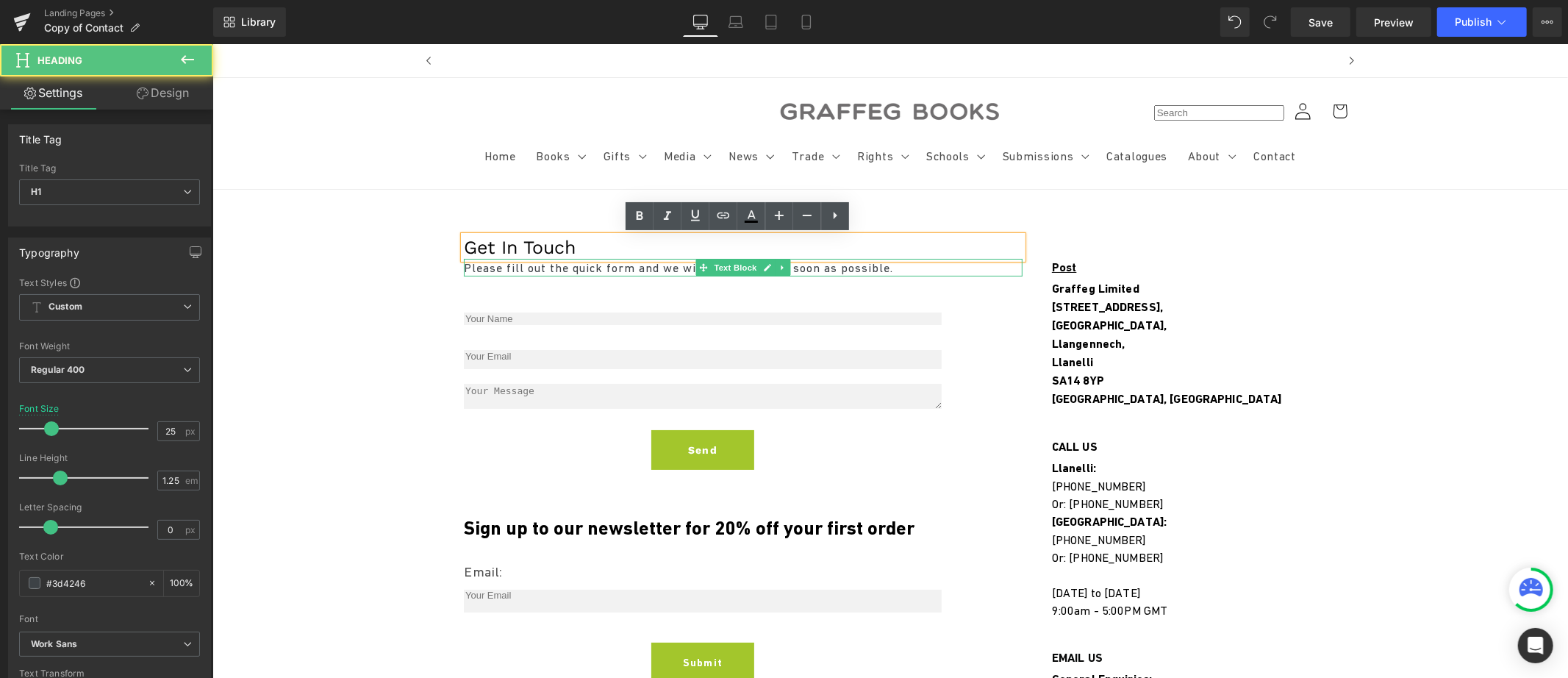
click at [467, 266] on p "Please fill out the quick form and we will be in touch as soon as possible." at bounding box center [742, 267] width 559 height 18
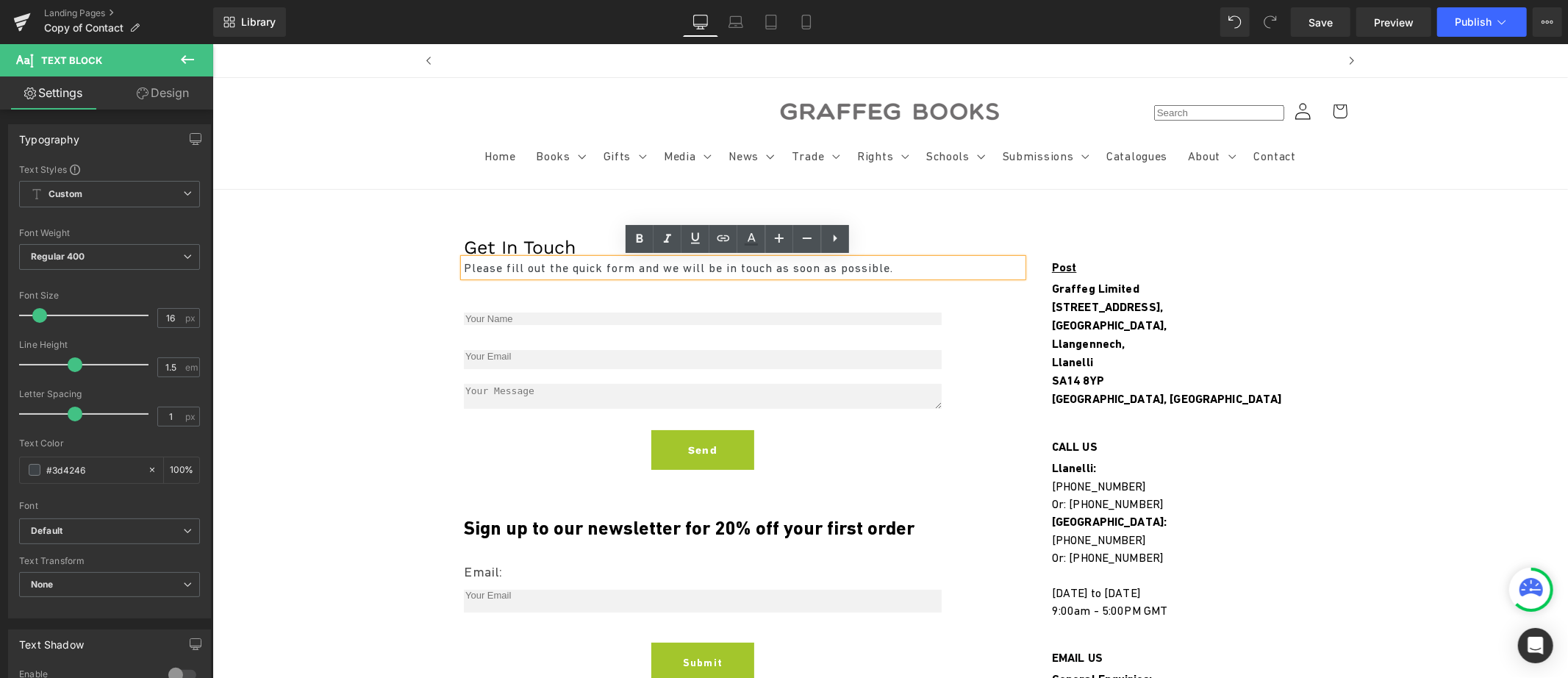
click at [467, 266] on p "Please fill out the quick form and we will be in touch as soon as possible." at bounding box center [742, 267] width 559 height 18
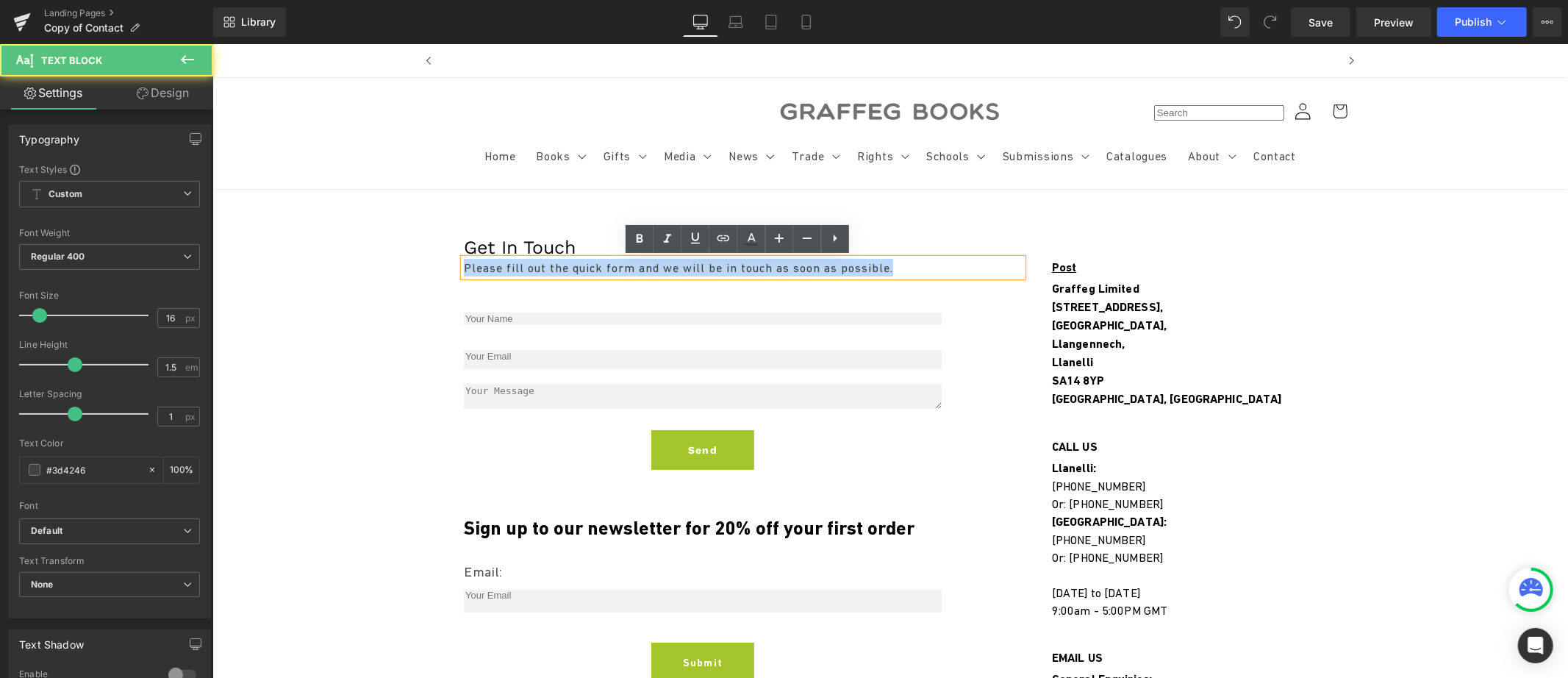
click at [467, 266] on p "Please fill out the quick form and we will be in touch as soon as possible." at bounding box center [742, 267] width 559 height 18
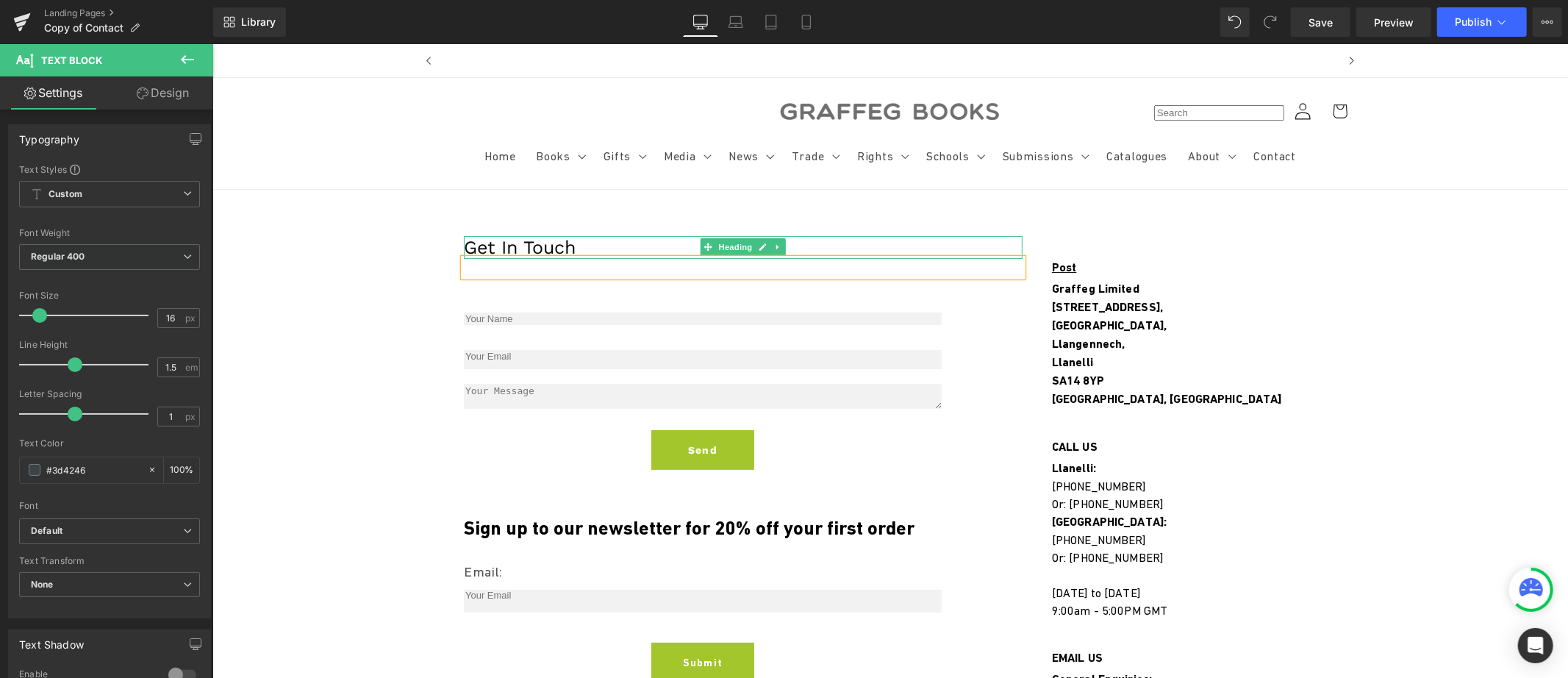
click at [471, 249] on span "Get In Touch" at bounding box center [518, 247] width 111 height 21
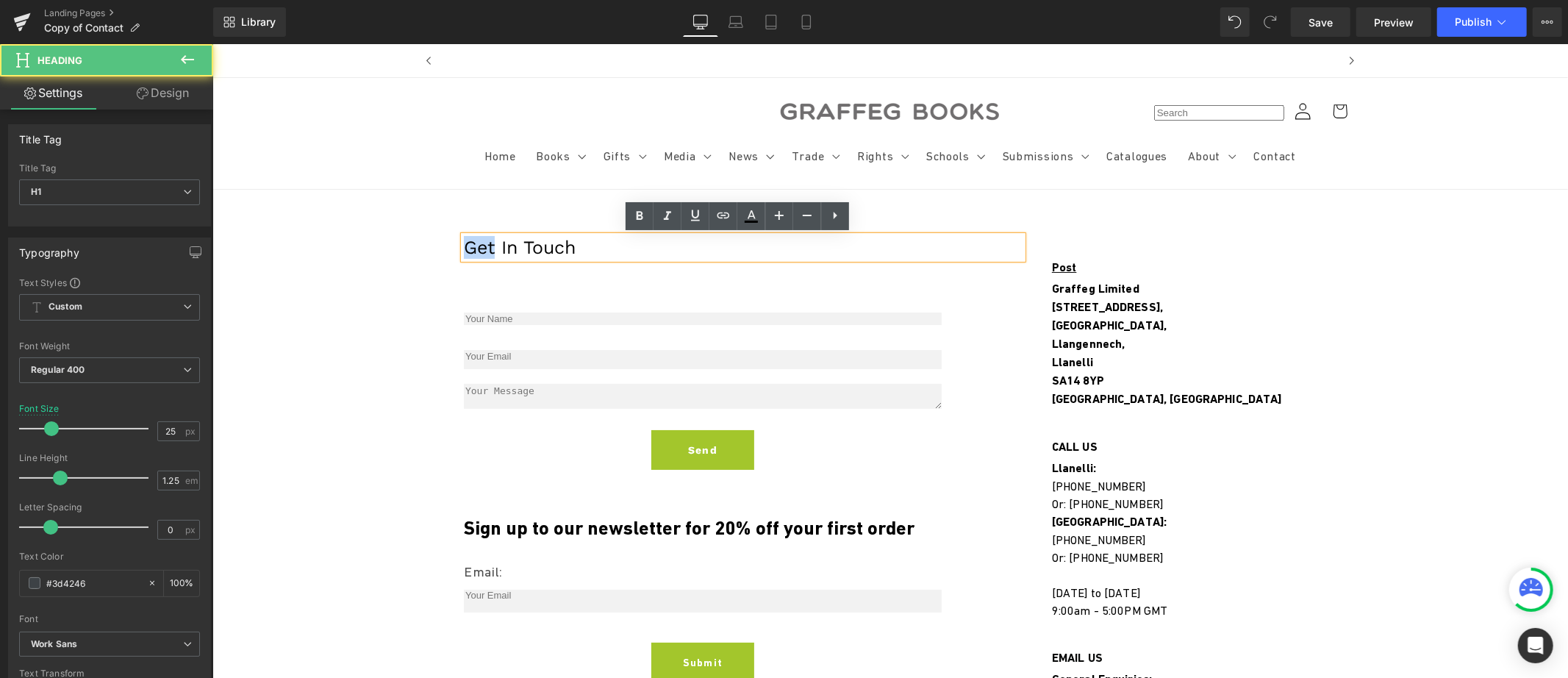
click at [471, 249] on span "Get In Touch" at bounding box center [518, 247] width 111 height 21
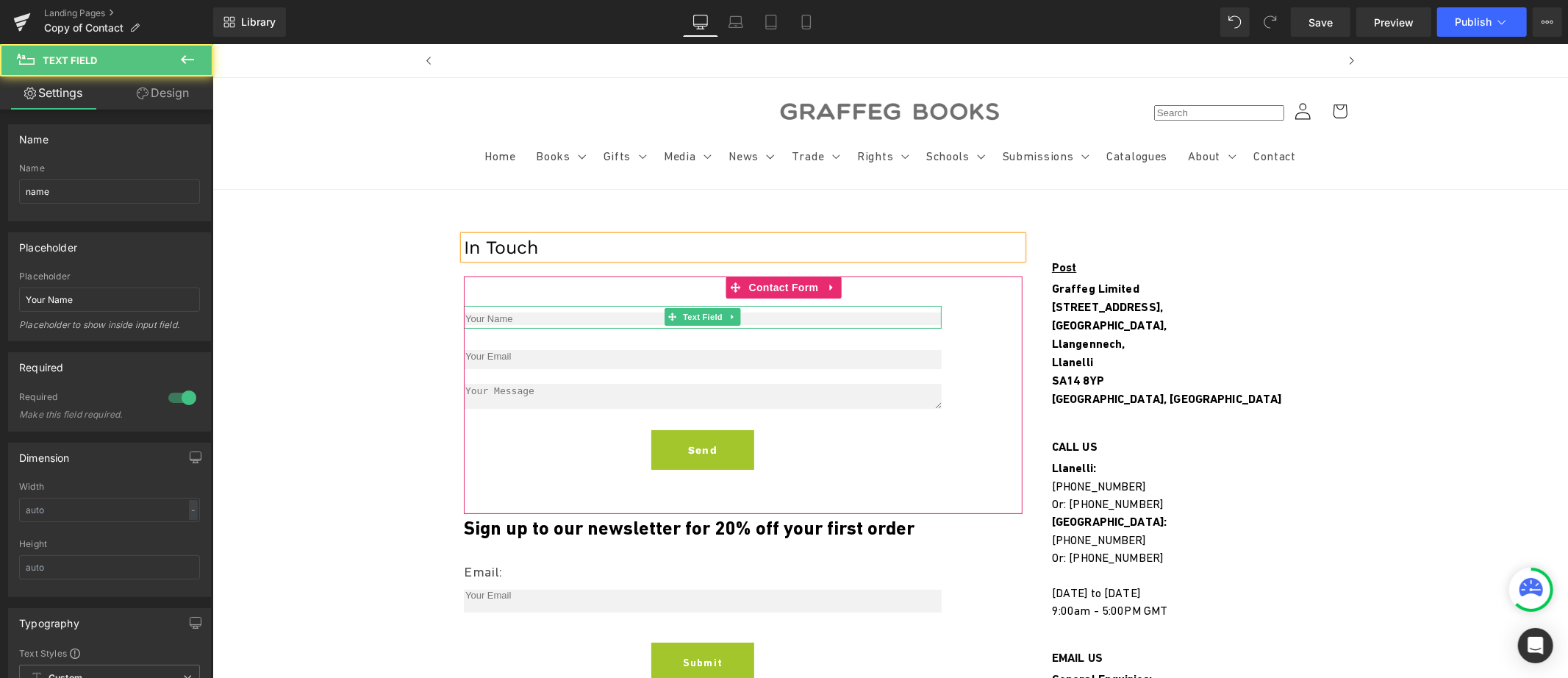
click at [485, 320] on input "text" at bounding box center [701, 317] width 478 height 12
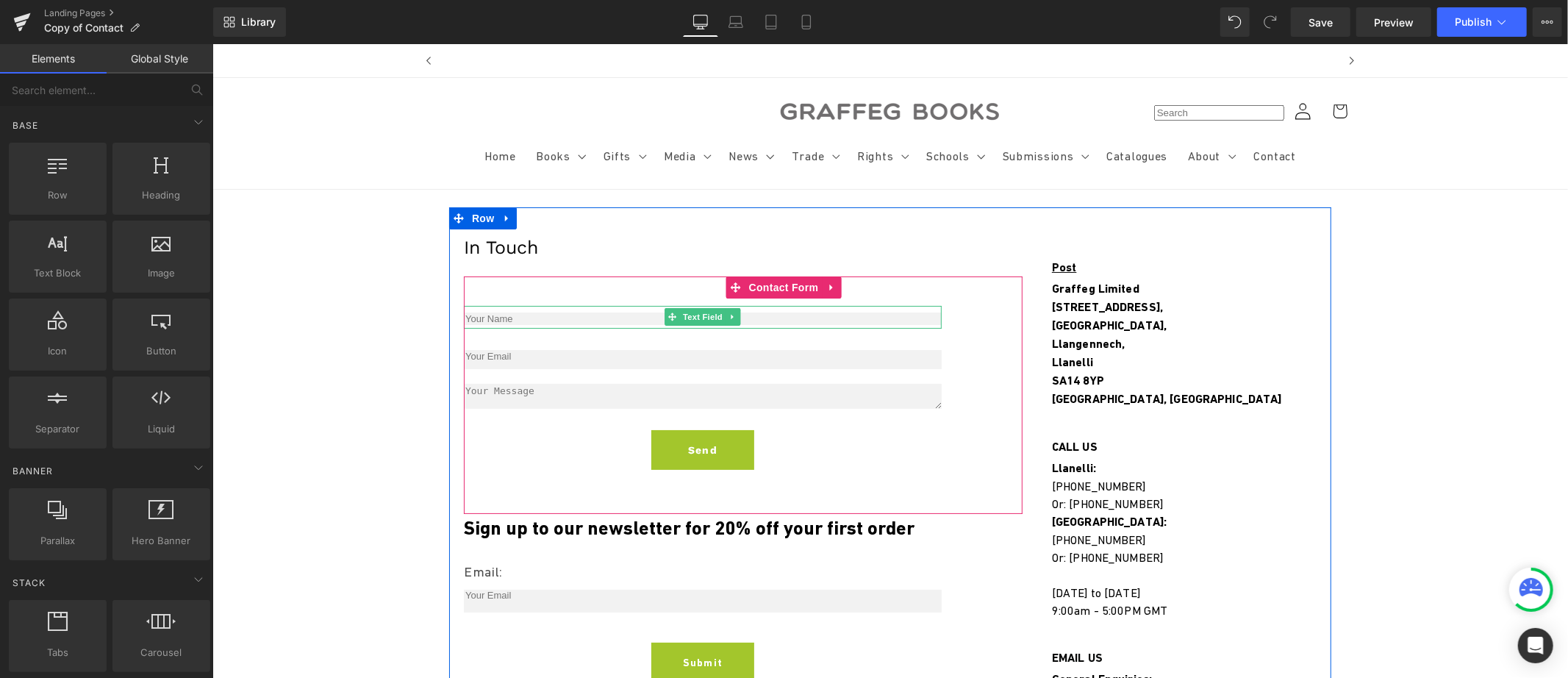
click at [506, 320] on input "text" at bounding box center [701, 317] width 478 height 12
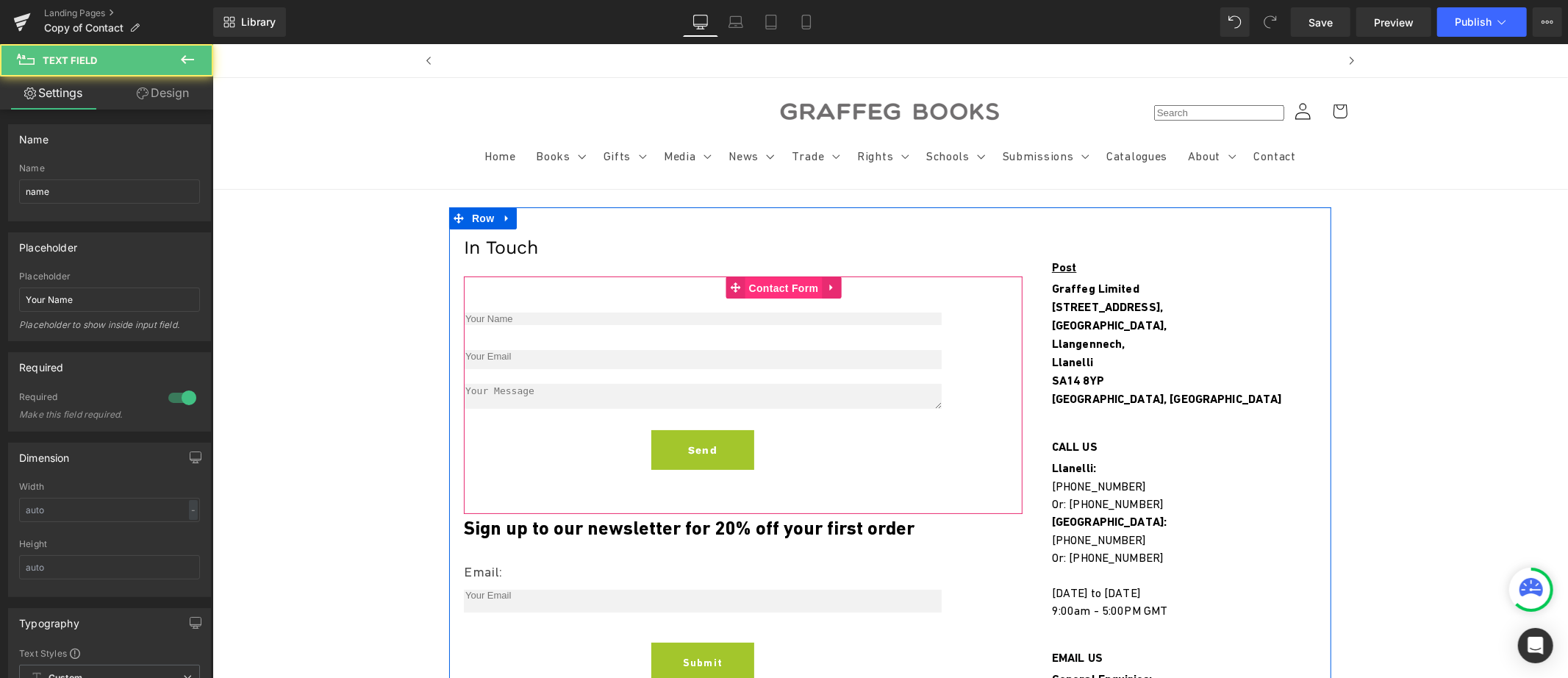
click at [748, 291] on span "Contact Form" at bounding box center [783, 287] width 77 height 22
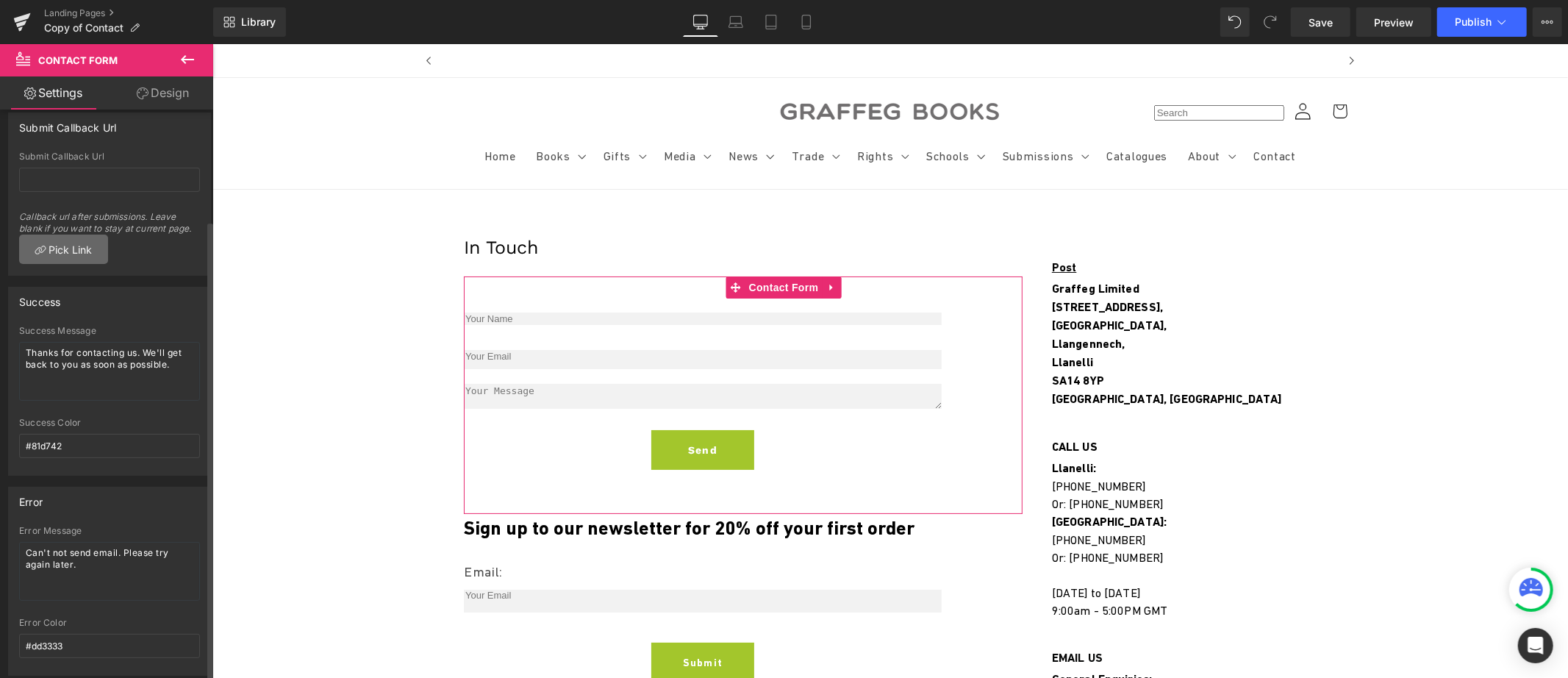
scroll to position [137, 0]
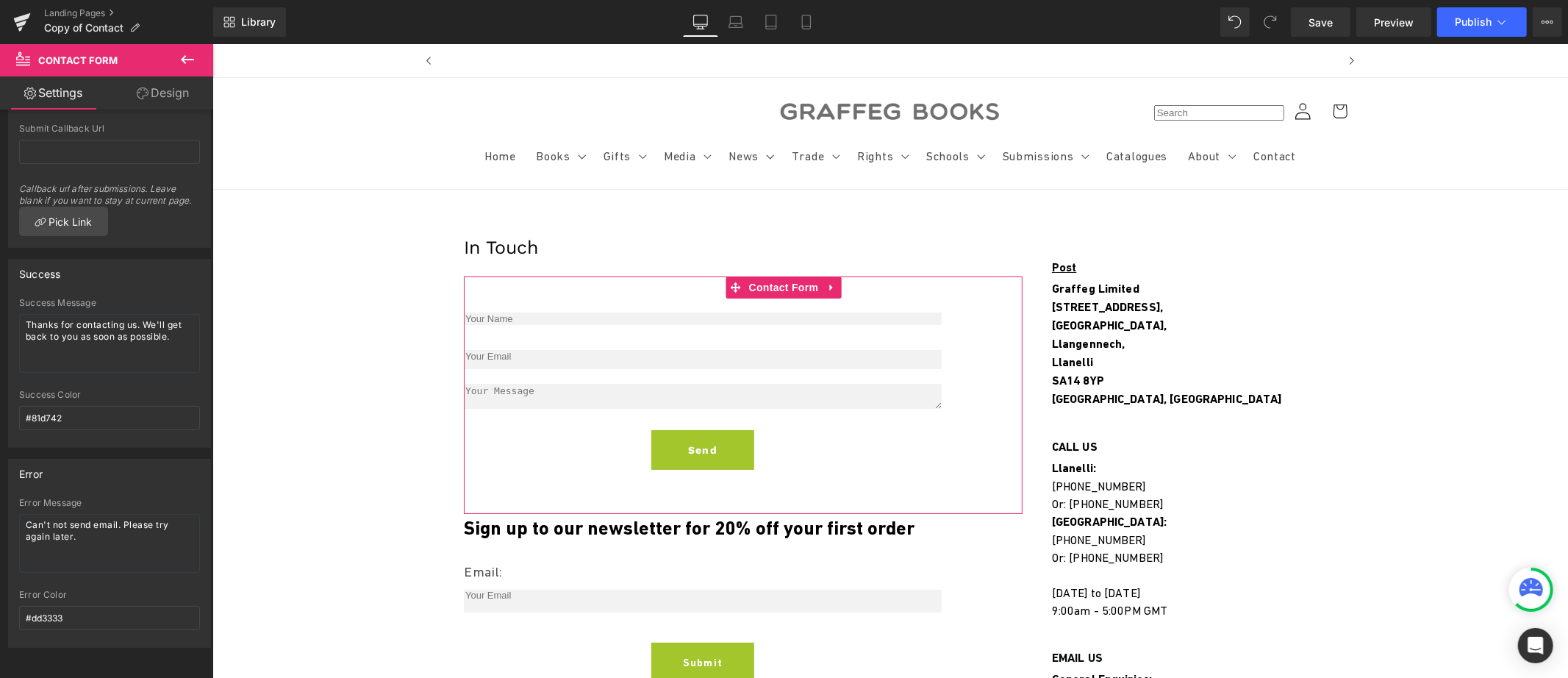
click at [154, 85] on link "Design" at bounding box center [163, 93] width 107 height 33
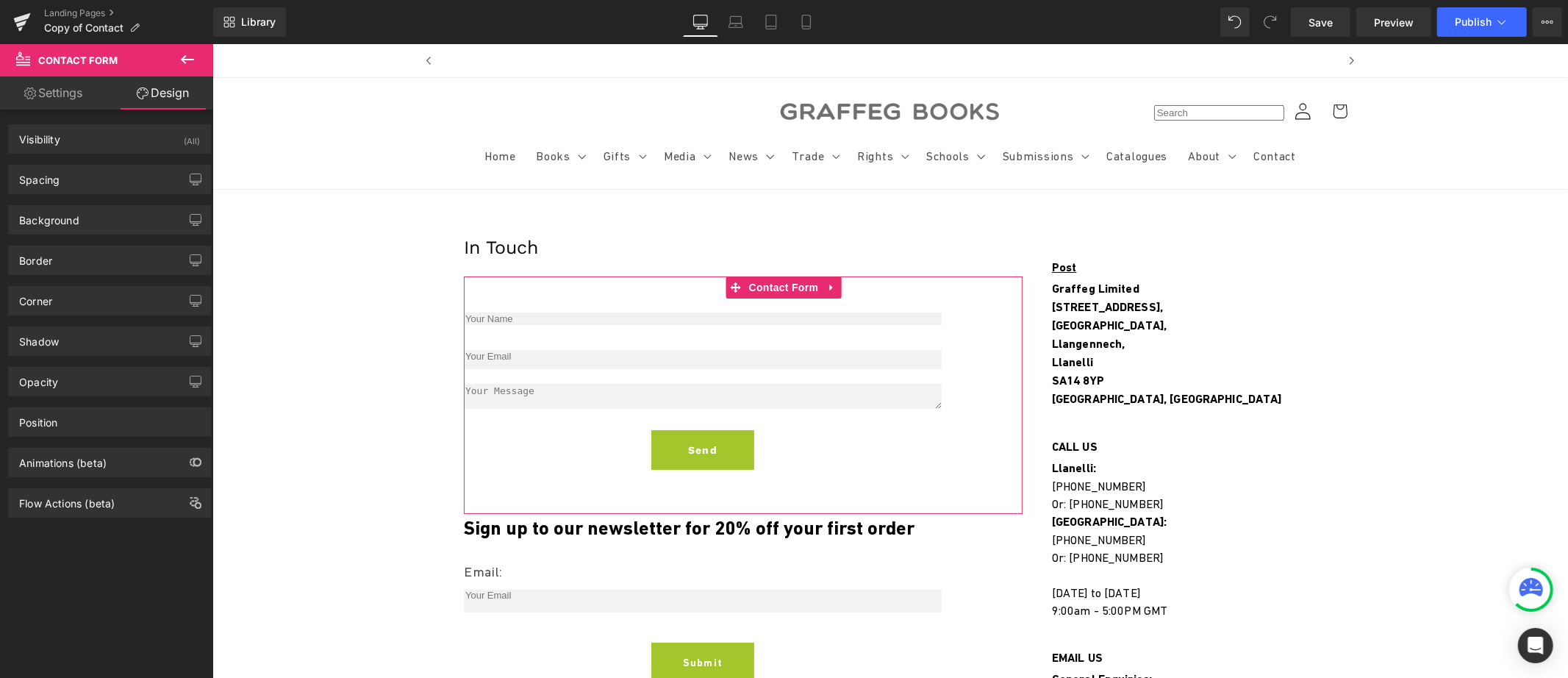
click at [63, 94] on link "Settings" at bounding box center [53, 93] width 107 height 33
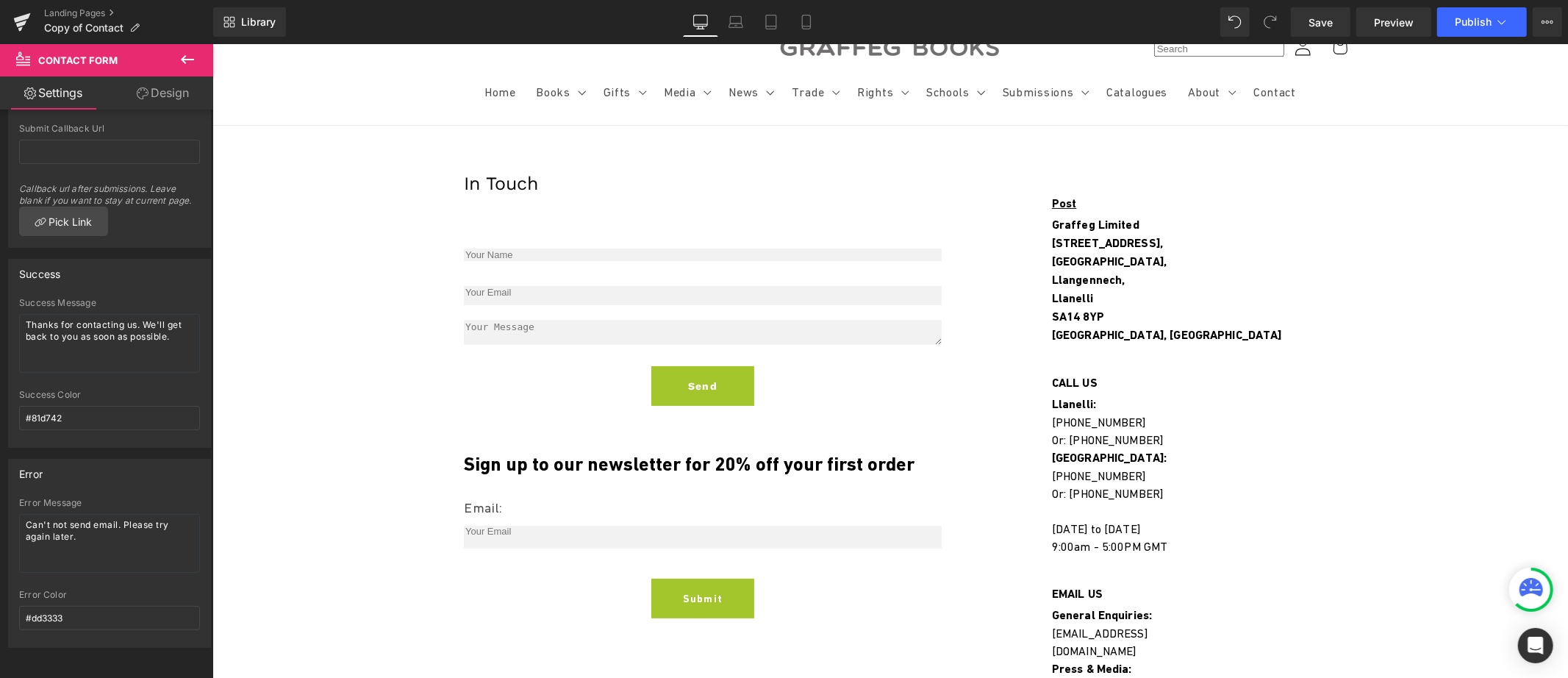
scroll to position [64, 0]
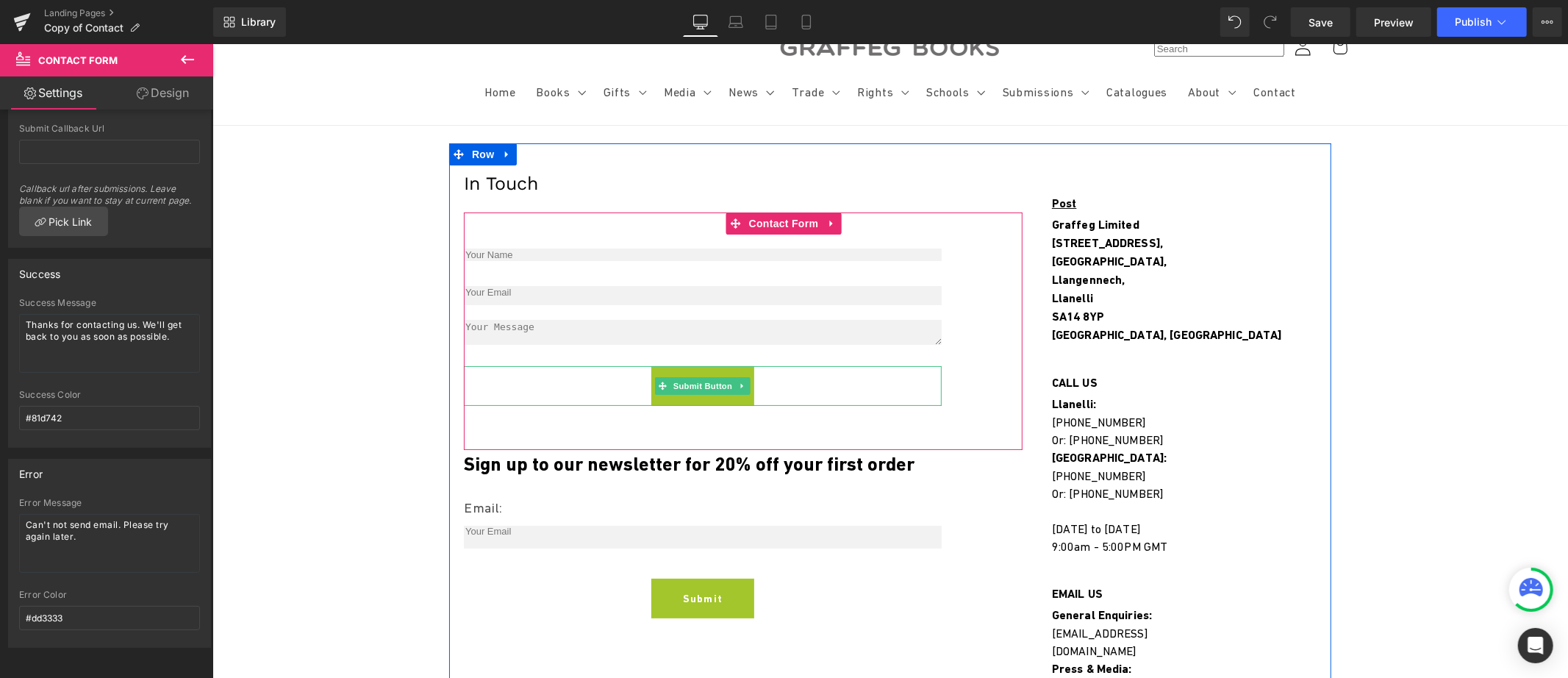
click at [597, 395] on div "Send" at bounding box center [701, 385] width 478 height 40
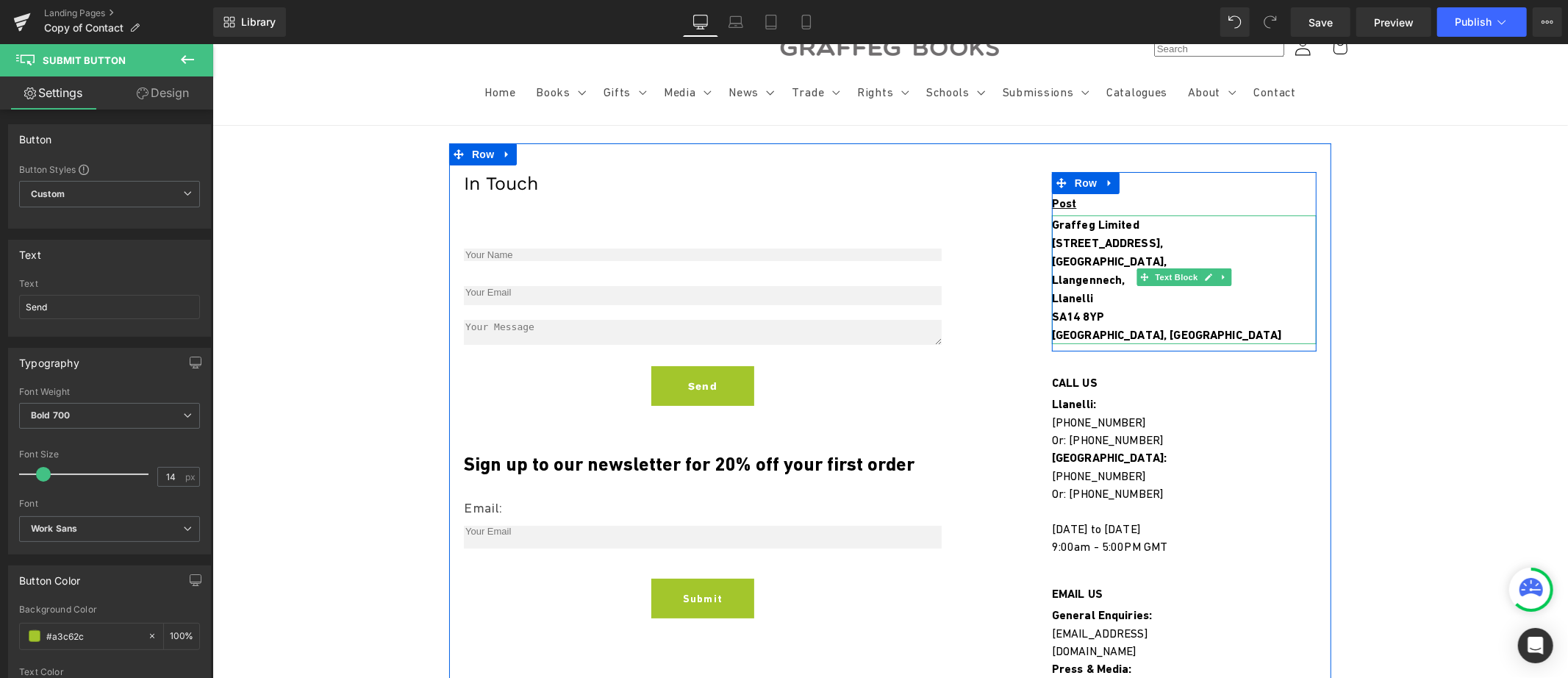
click at [1075, 254] on strong "[GEOGRAPHIC_DATA]," at bounding box center [1108, 260] width 115 height 14
